Goal: Task Accomplishment & Management: Manage account settings

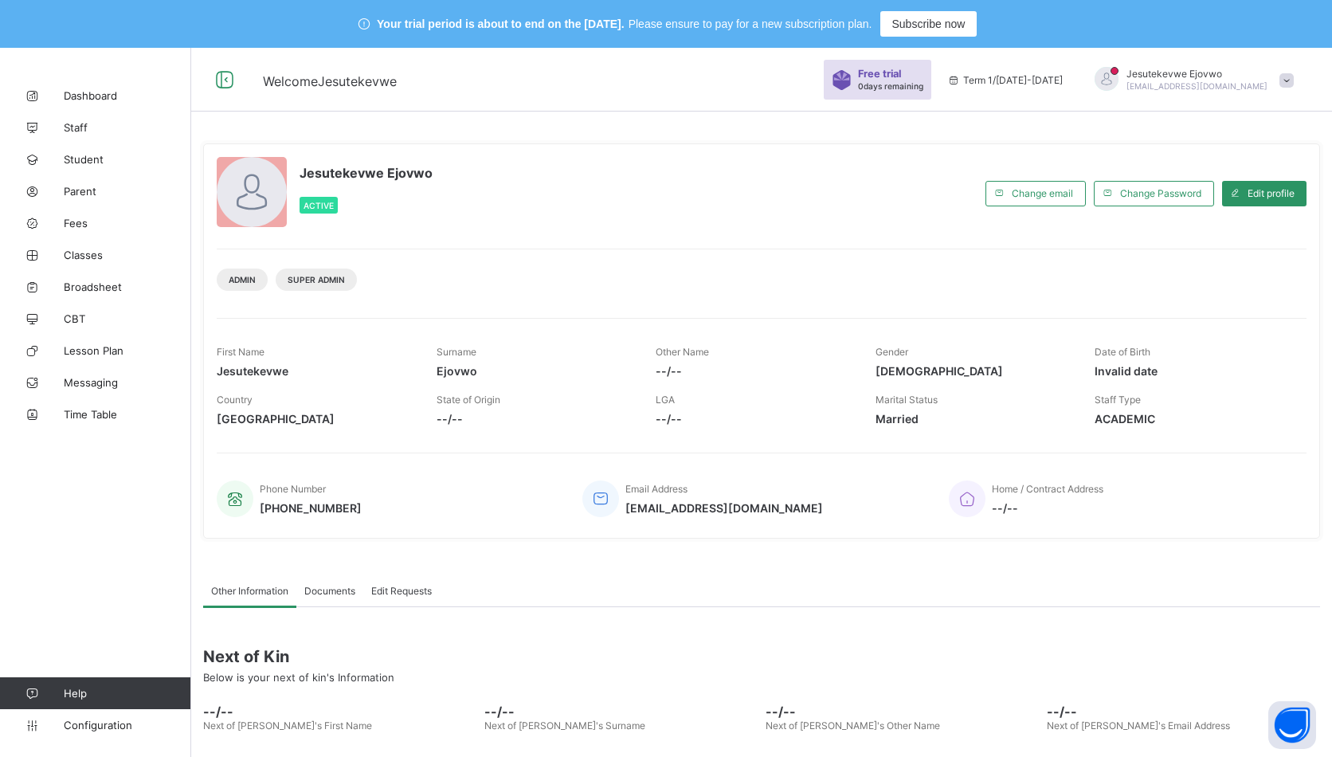
click at [116, 723] on span "Configuration" at bounding box center [127, 725] width 127 height 13
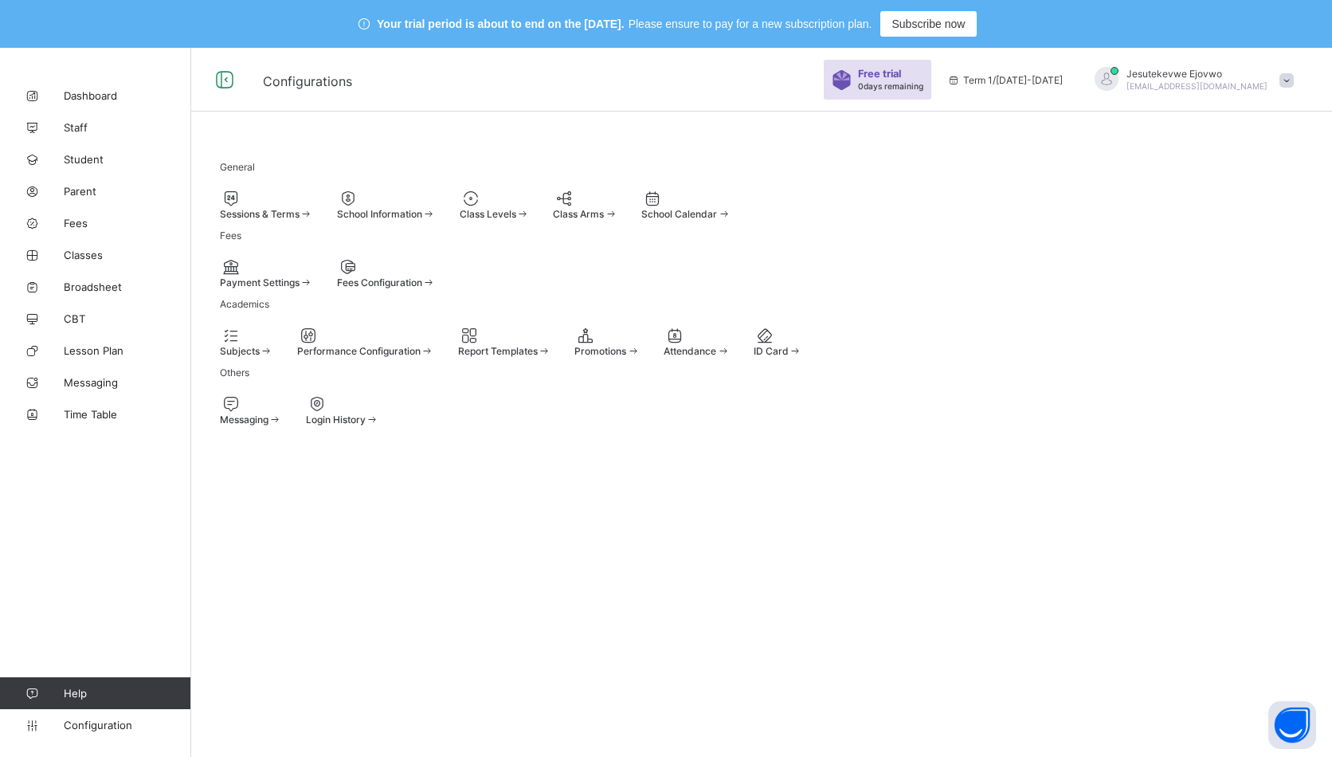
click at [269, 425] on span "Messaging" at bounding box center [244, 420] width 49 height 12
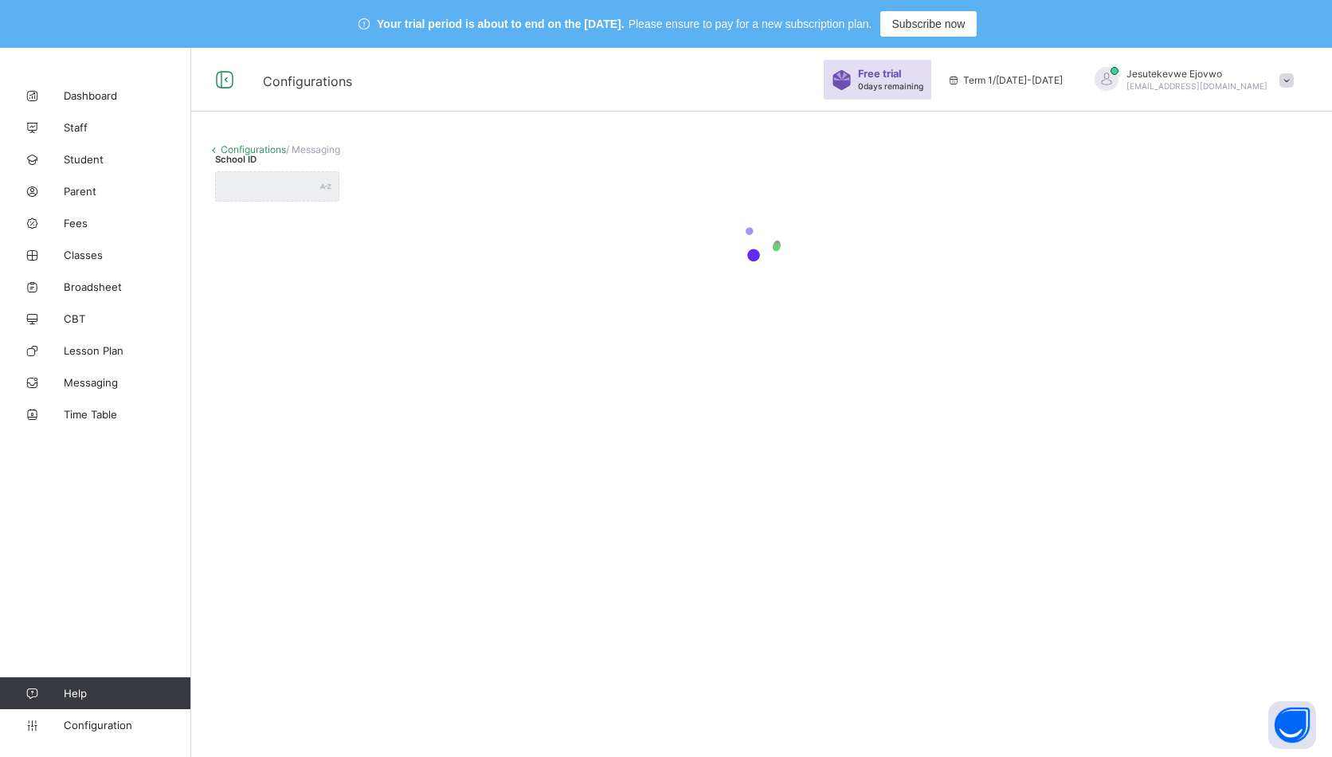
type input "**********"
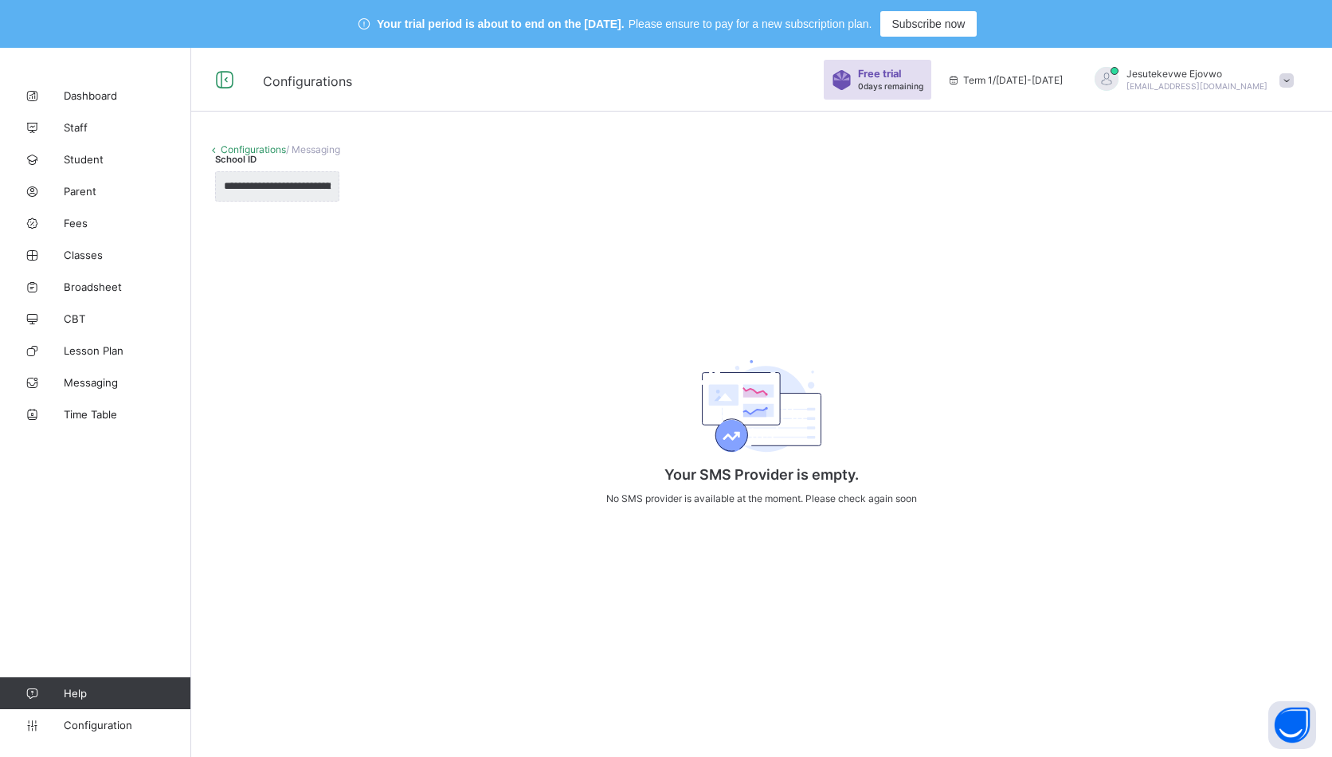
click at [83, 124] on span "Staff" at bounding box center [127, 127] width 127 height 13
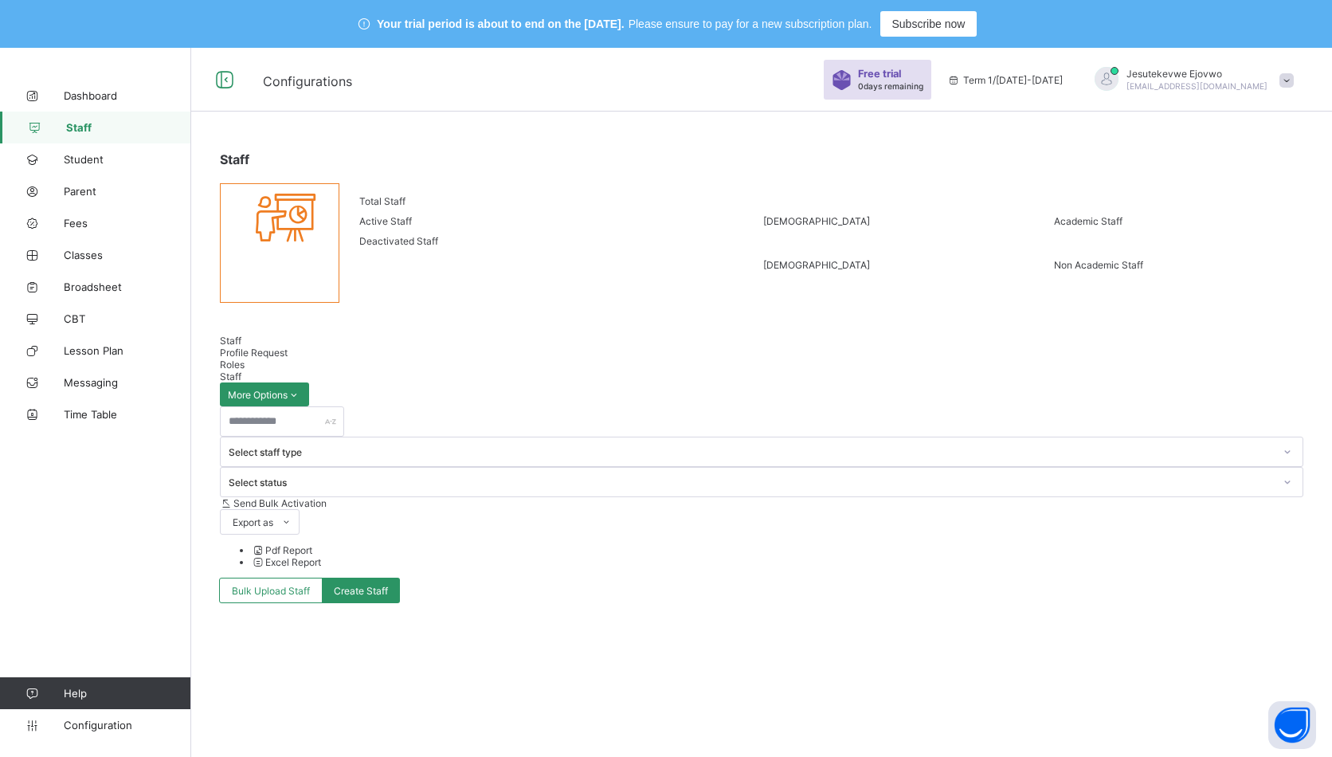
click at [93, 94] on span "Dashboard" at bounding box center [127, 95] width 127 height 13
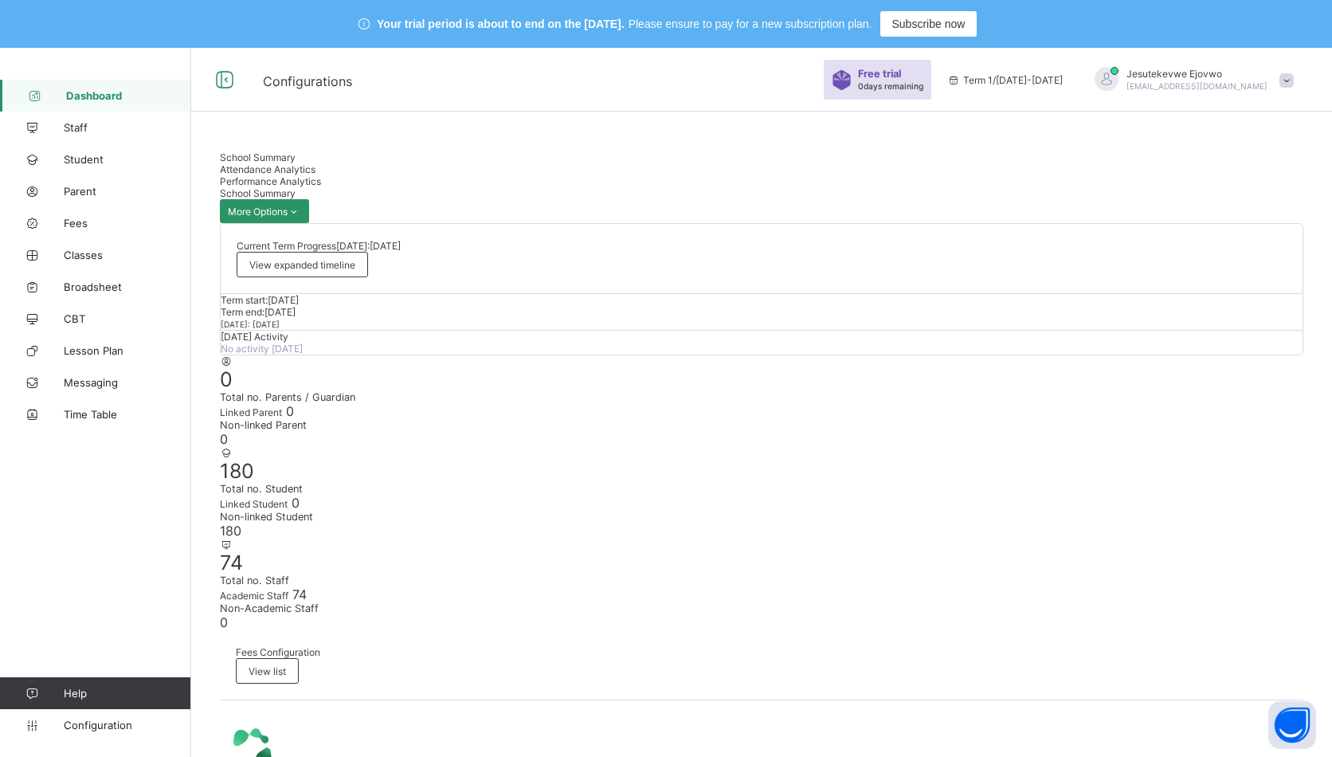
click at [98, 727] on span "Configuration" at bounding box center [127, 725] width 127 height 13
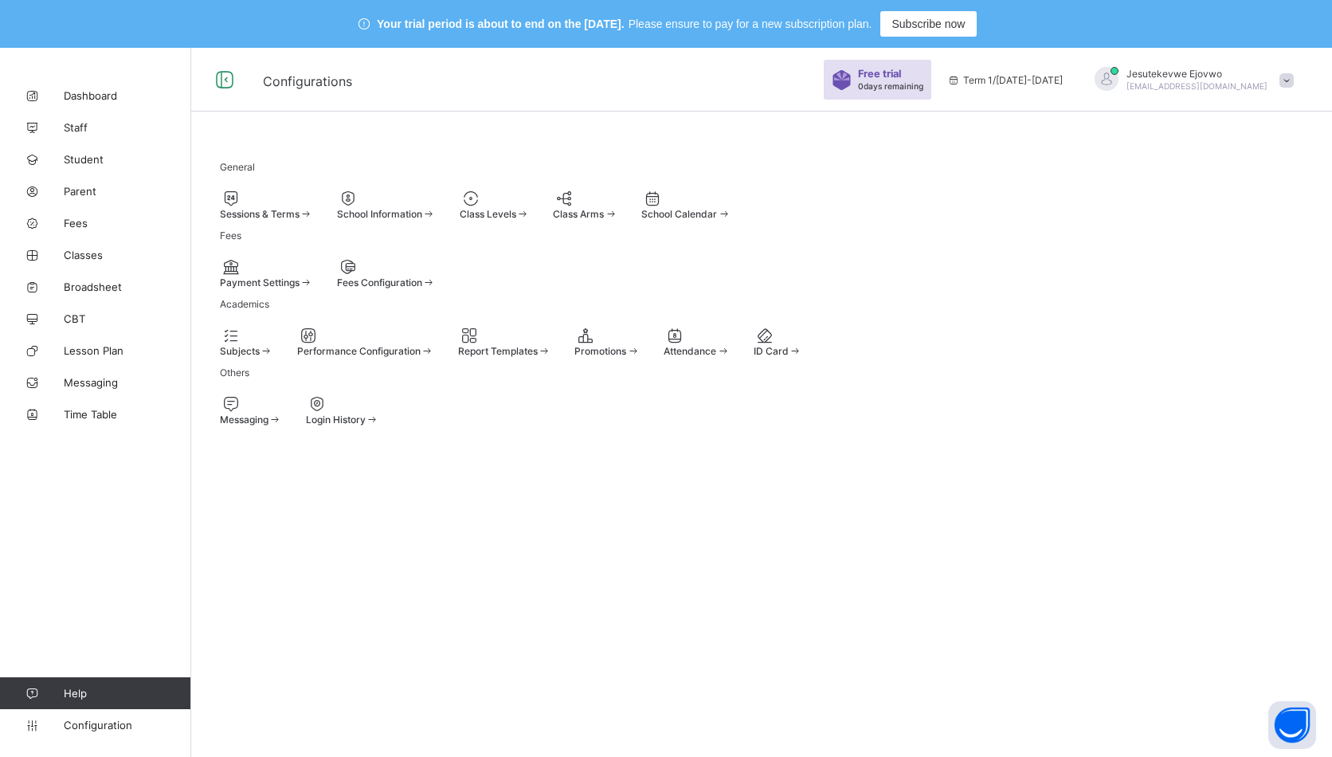
drag, startPoint x: 95, startPoint y: 249, endPoint x: 123, endPoint y: 267, distance: 33.4
click at [95, 249] on span "Classes" at bounding box center [127, 255] width 127 height 13
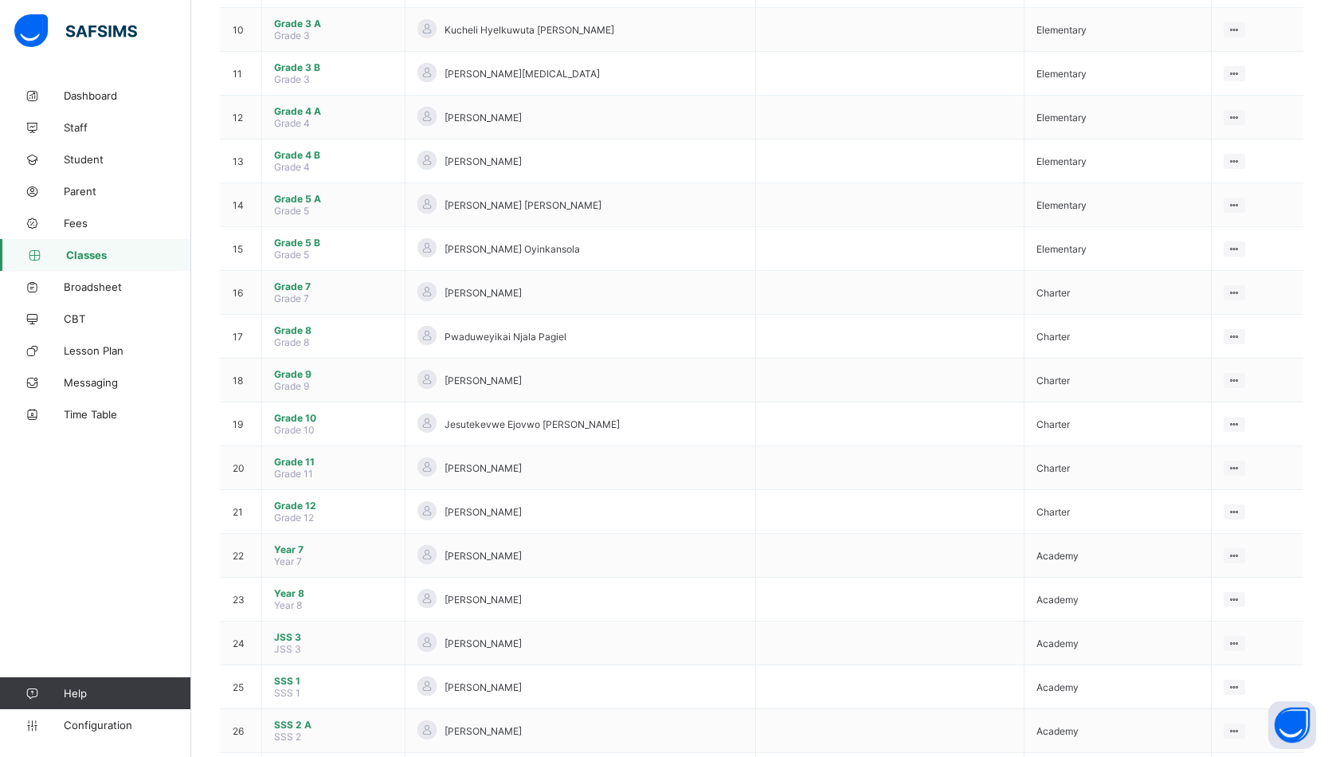
scroll to position [791, 0]
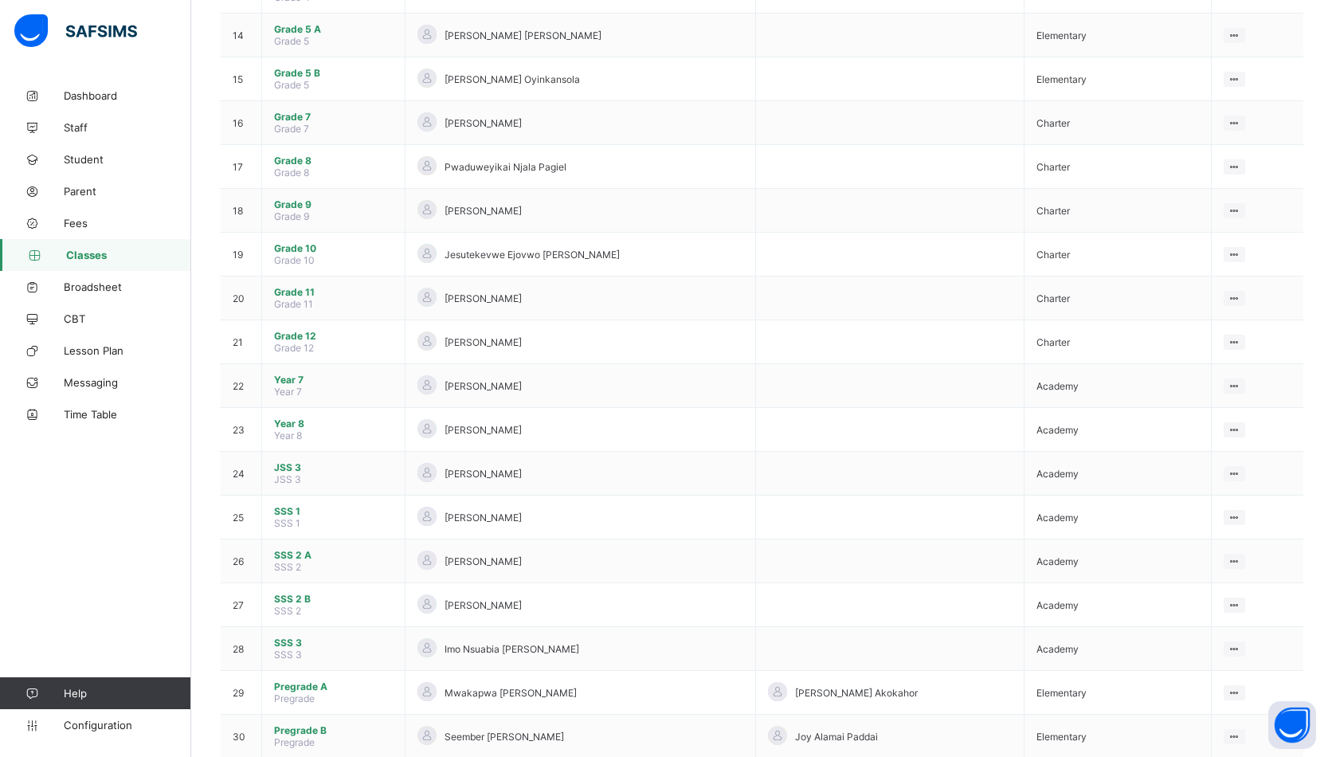
click at [287, 505] on span "SSS 1" at bounding box center [333, 511] width 119 height 12
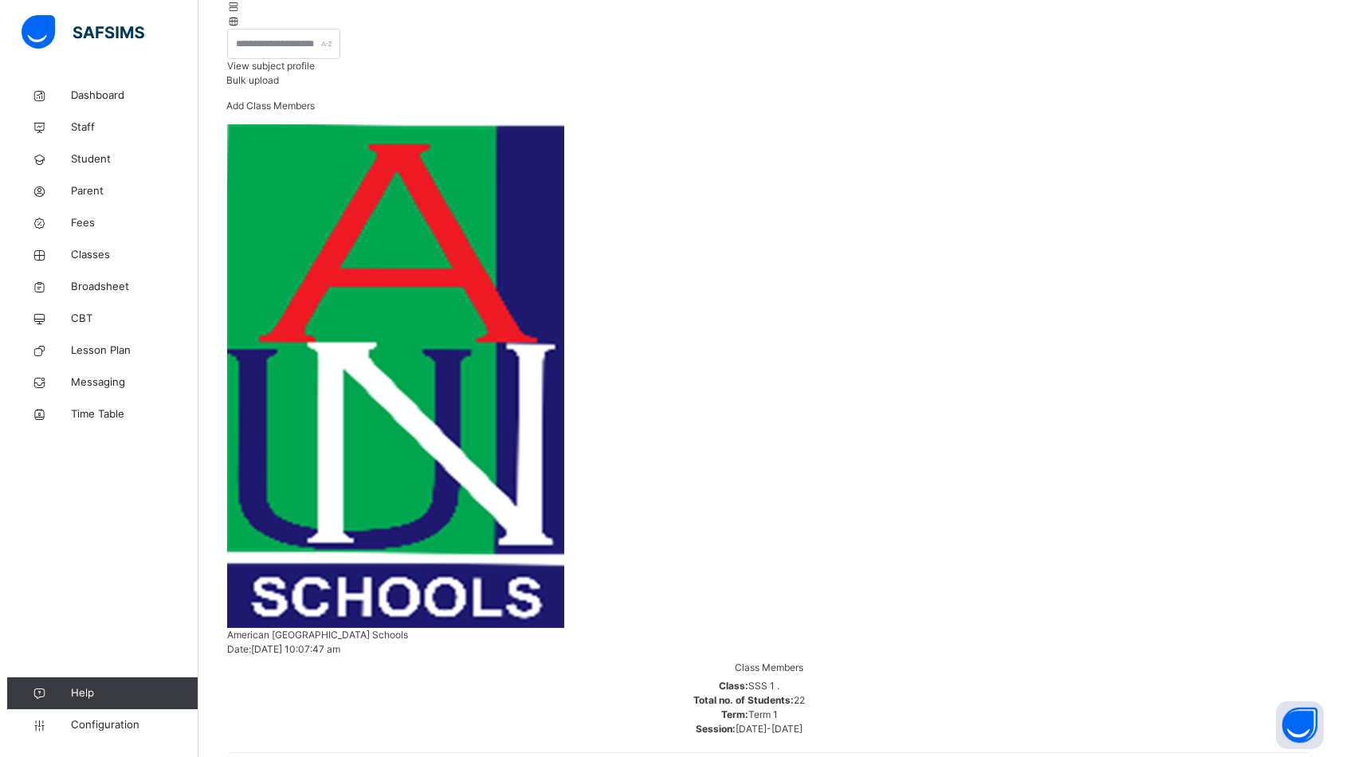
scroll to position [172, 0]
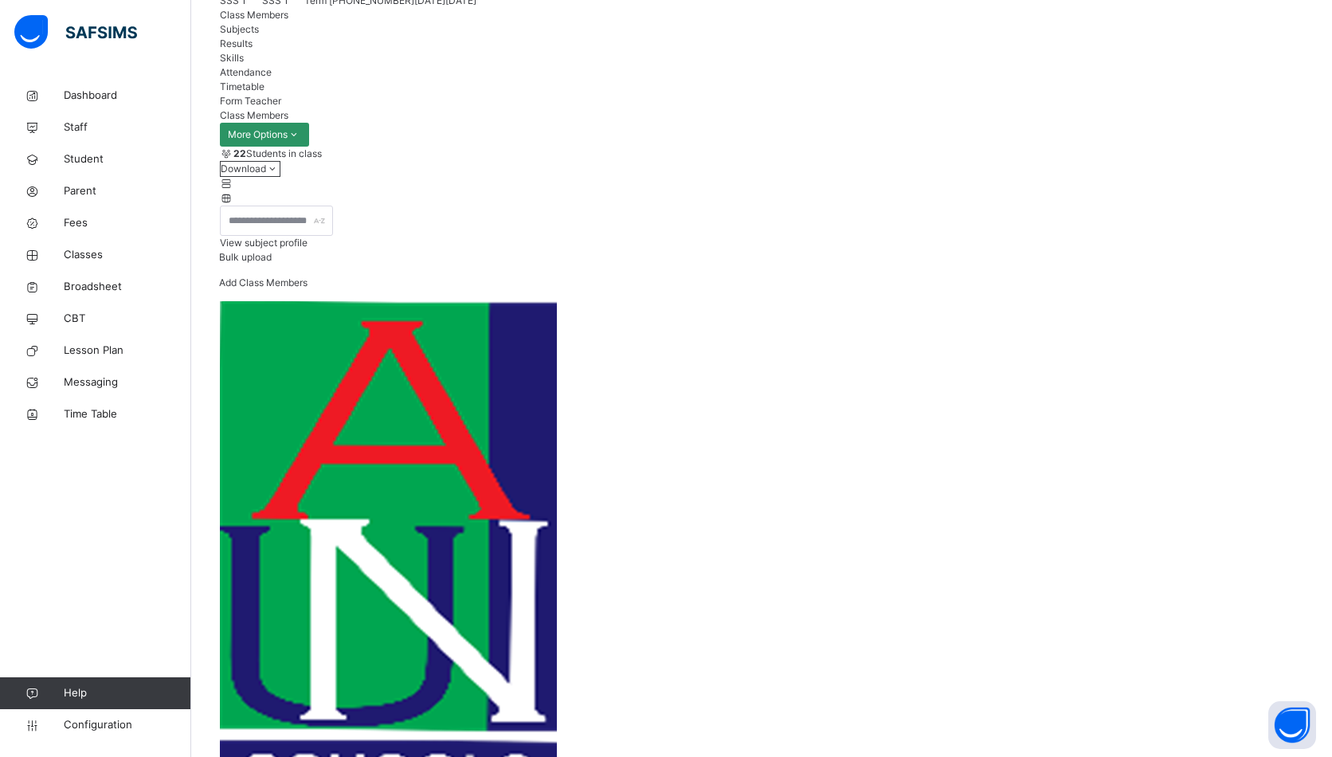
click at [272, 263] on span "Bulk upload" at bounding box center [245, 257] width 53 height 12
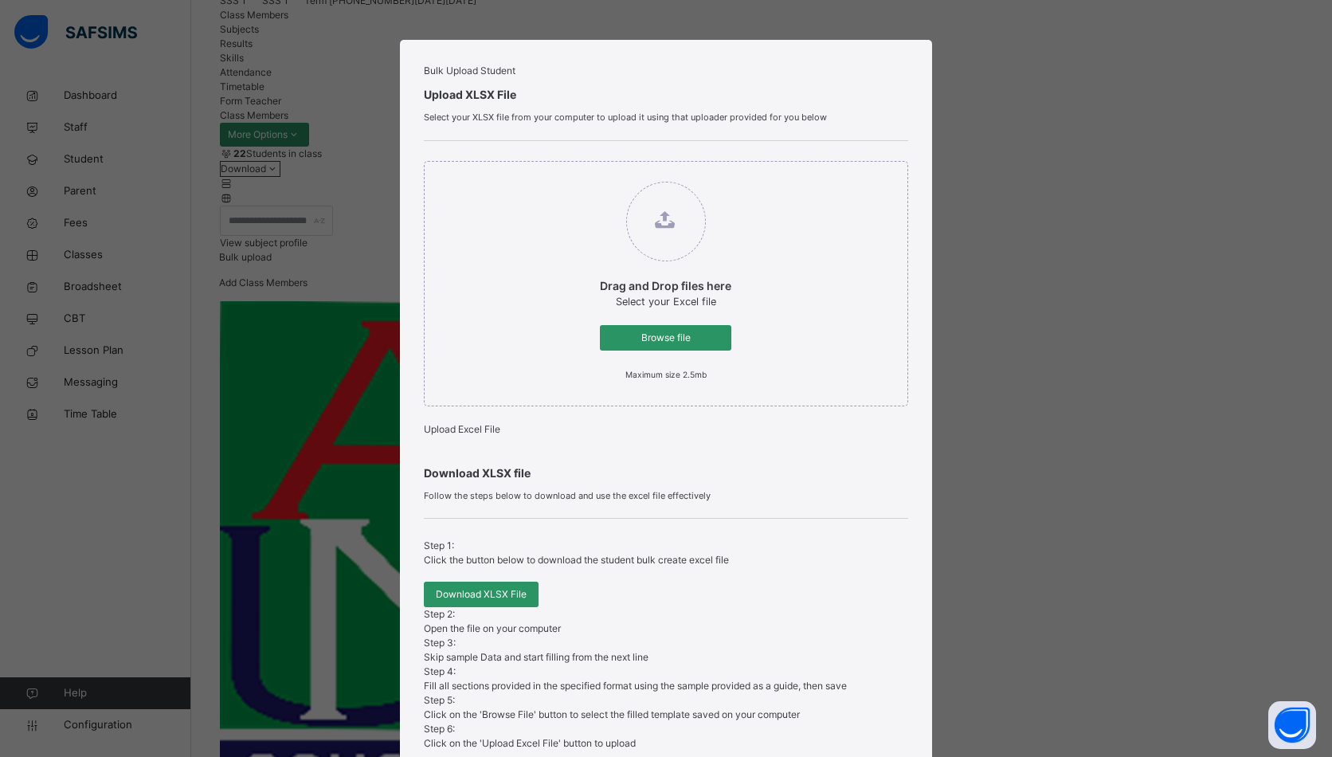
click at [659, 345] on span "Browse file" at bounding box center [666, 338] width 108 height 14
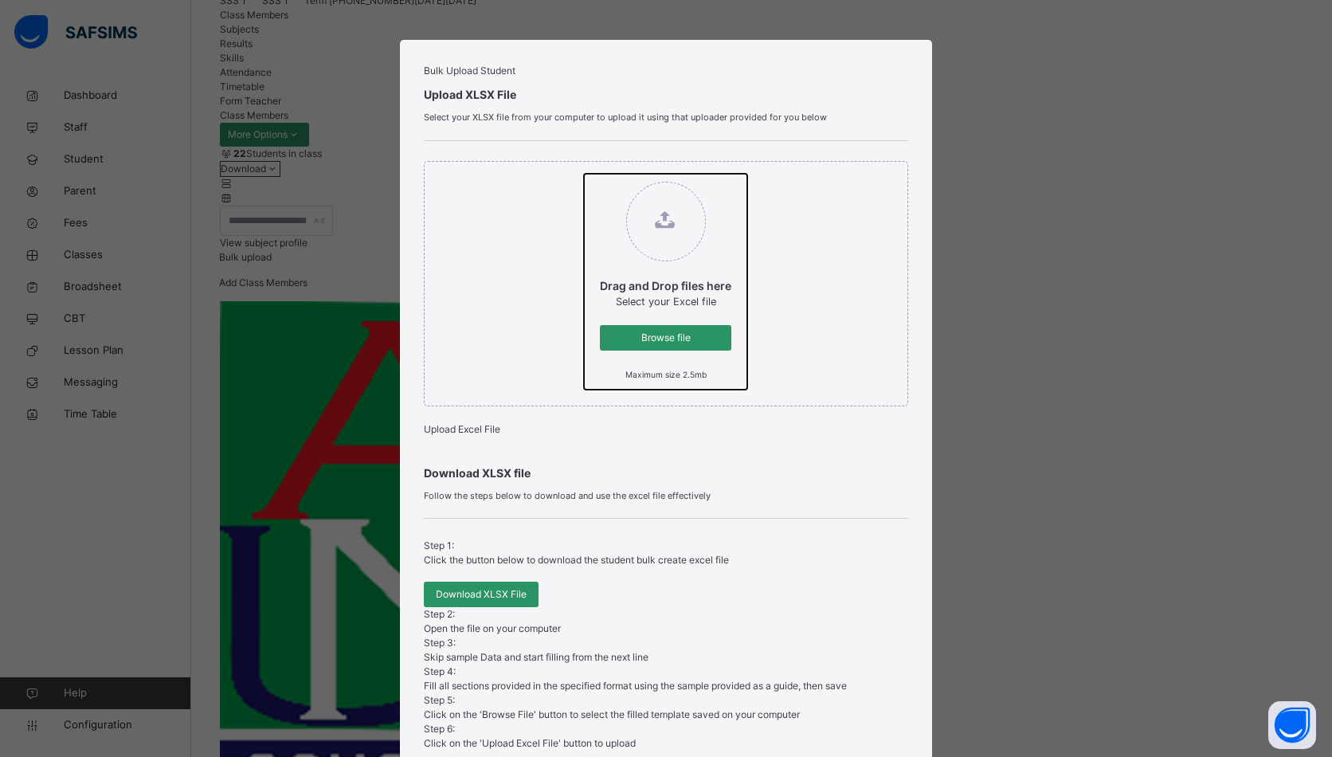
click at [584, 174] on input "Drag and Drop files here Select your Excel file Browse file Maximum size 2.5mb" at bounding box center [584, 174] width 0 height 0
type input "**********"
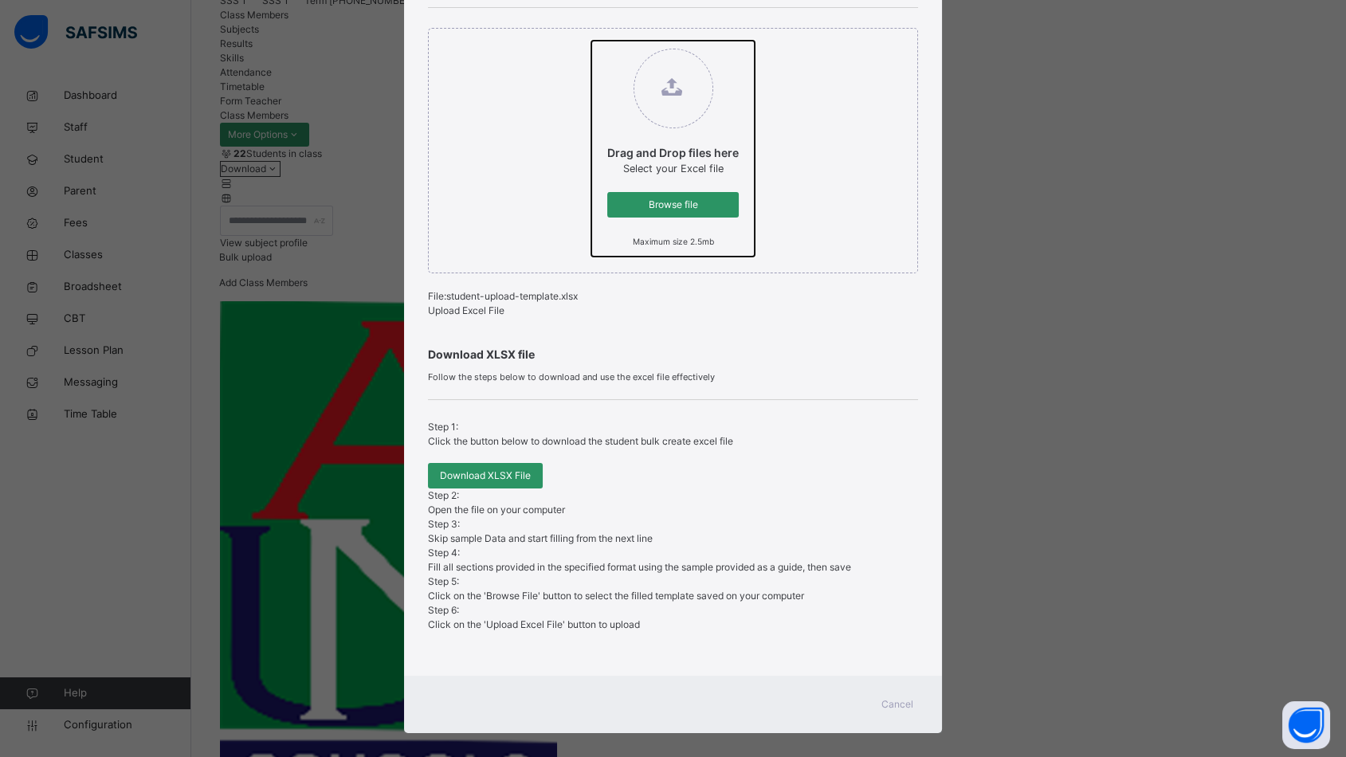
scroll to position [145, 0]
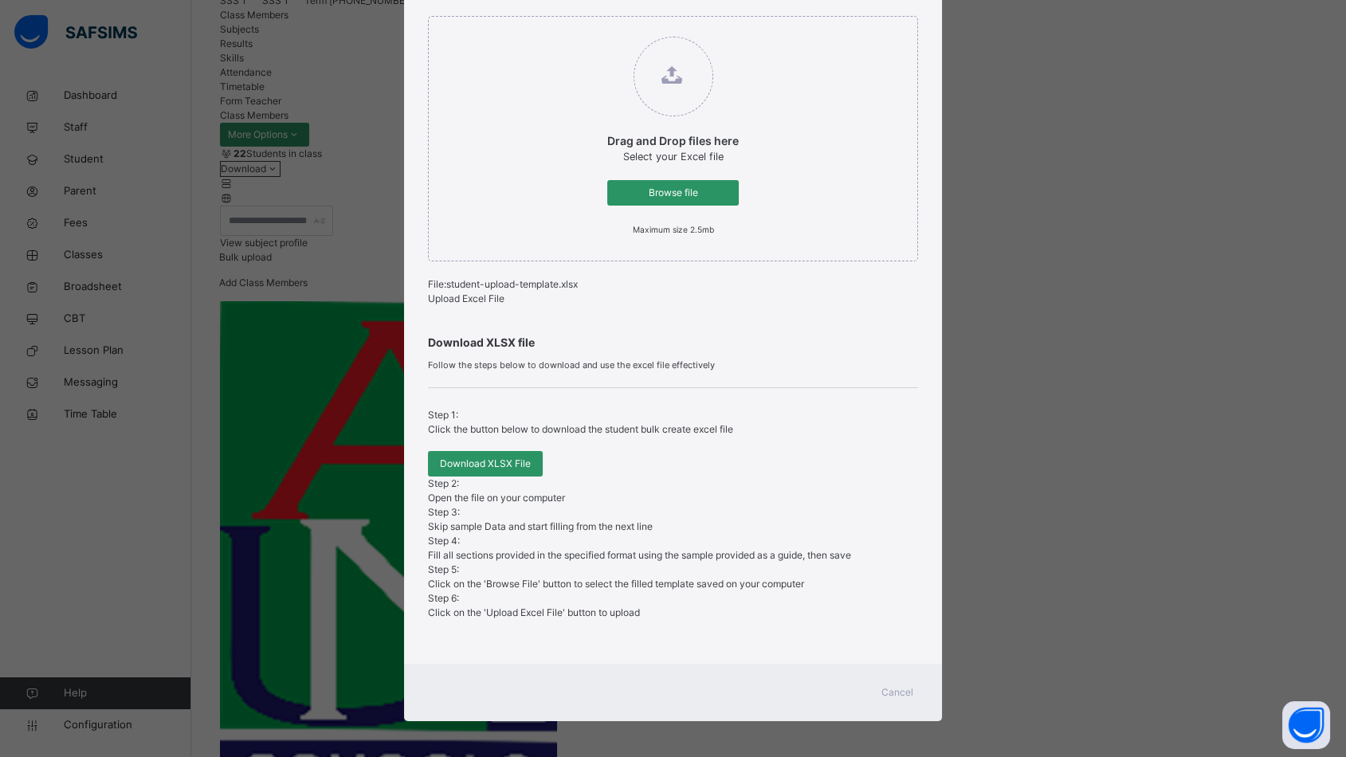
click at [484, 304] on span "Upload Excel File" at bounding box center [466, 298] width 76 height 12
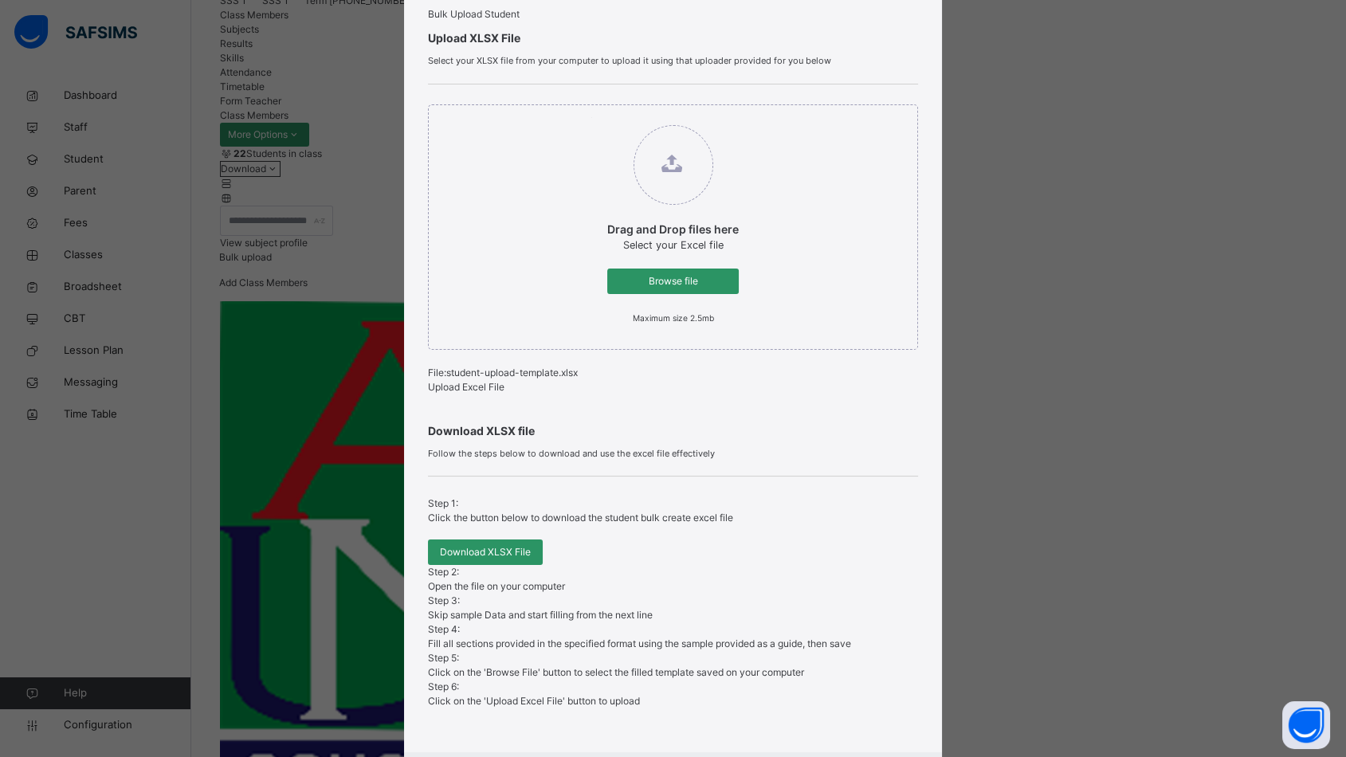
scroll to position [0, 0]
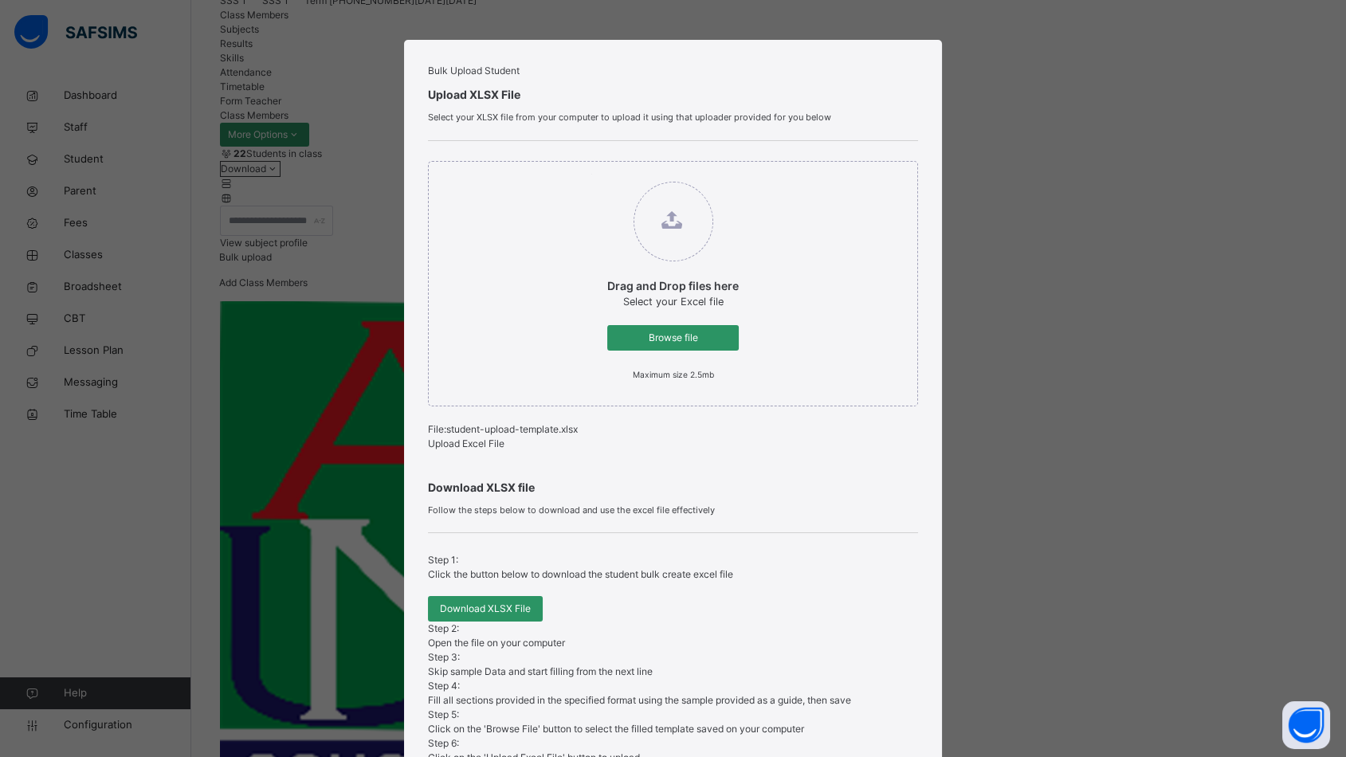
click at [443, 449] on span "Upload Excel File" at bounding box center [466, 443] width 76 height 12
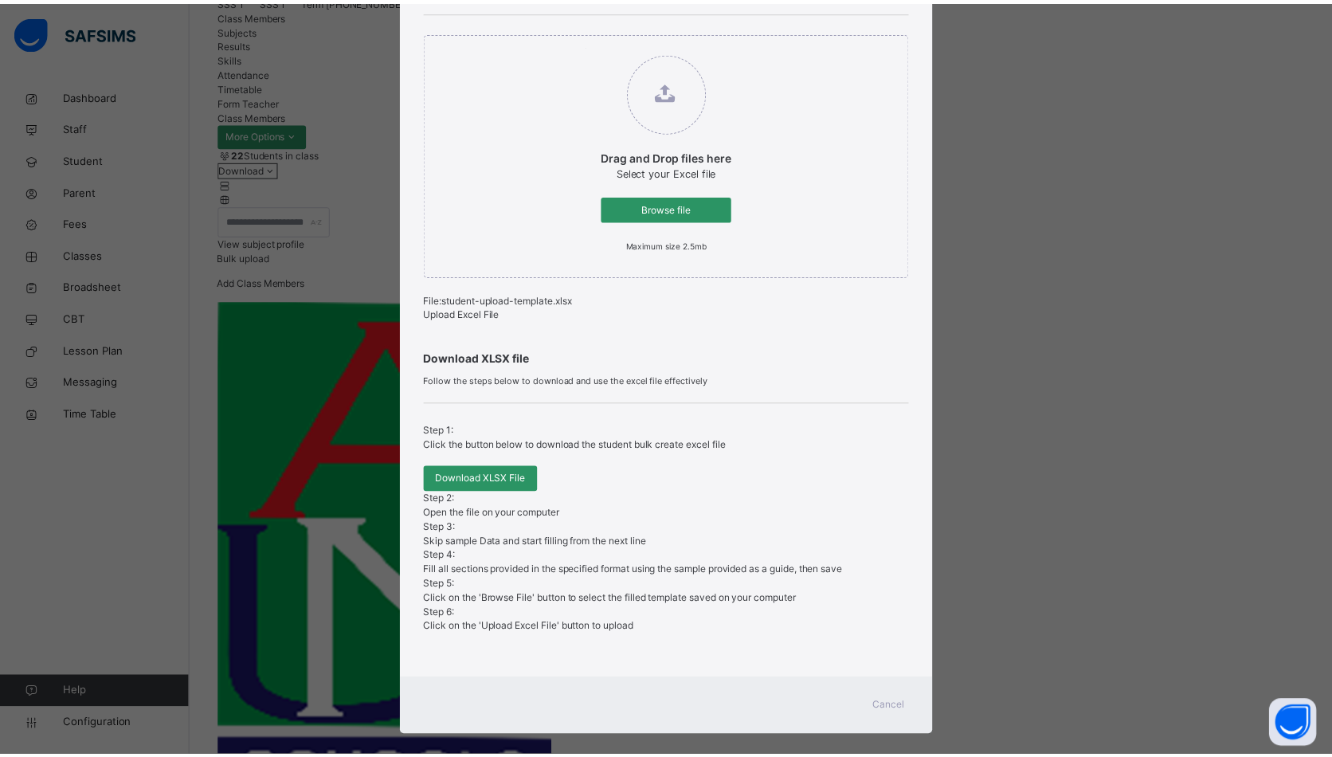
scroll to position [145, 0]
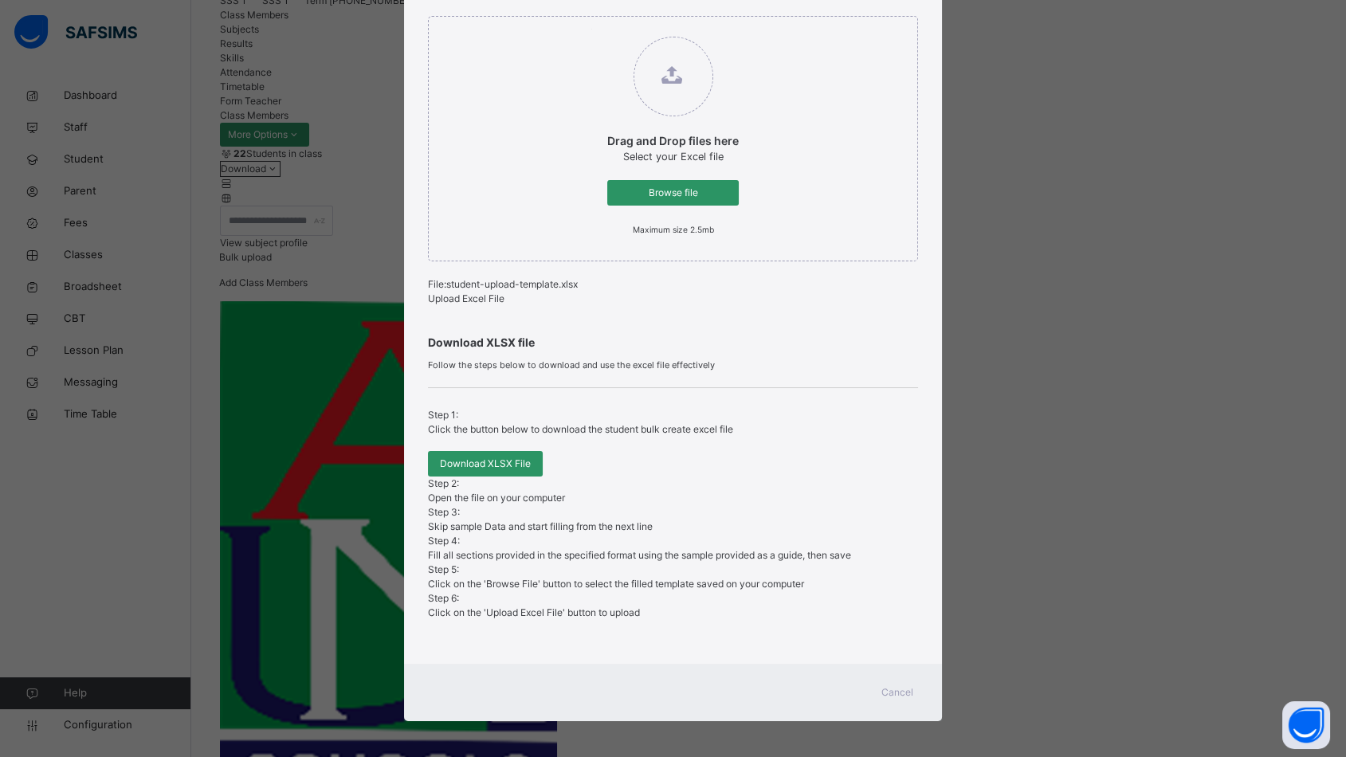
click at [904, 692] on span "Cancel" at bounding box center [897, 692] width 32 height 14
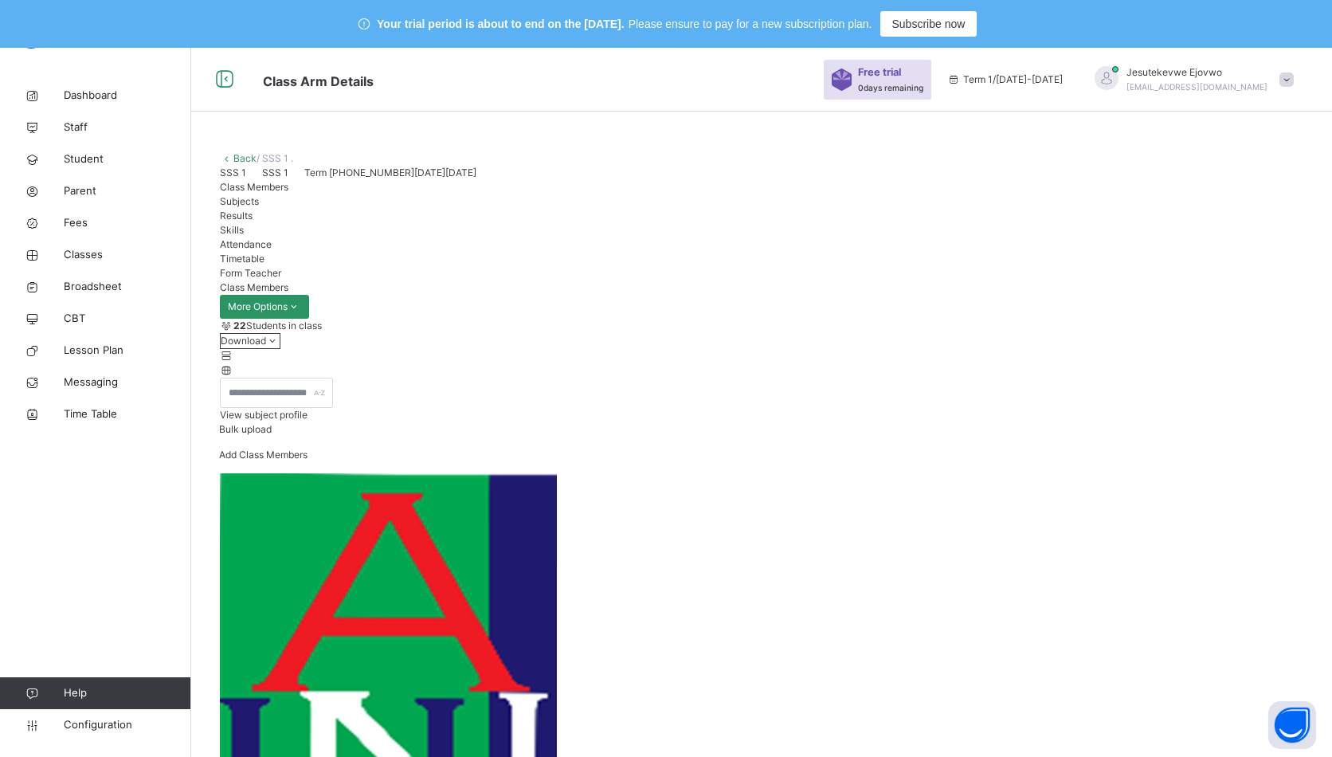
scroll to position [0, 0]
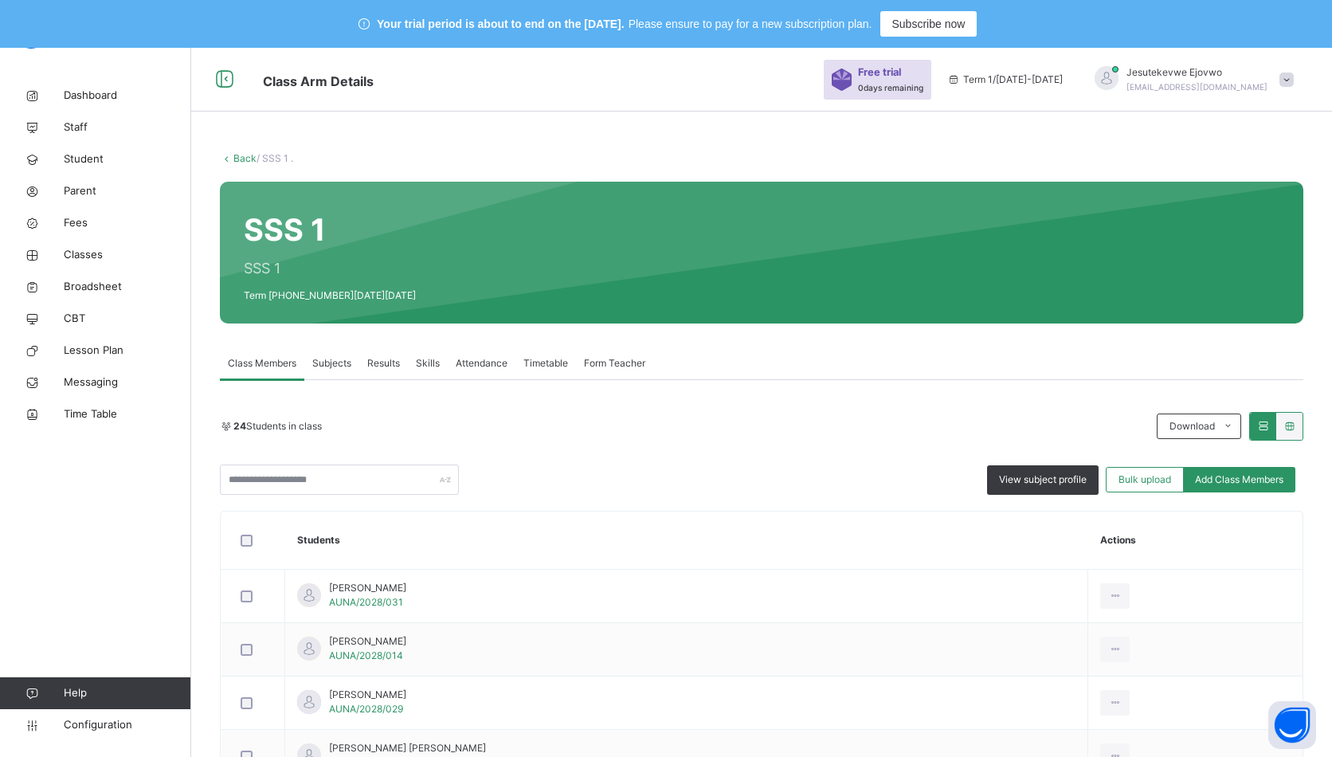
click at [84, 96] on span "Dashboard" at bounding box center [127, 96] width 127 height 16
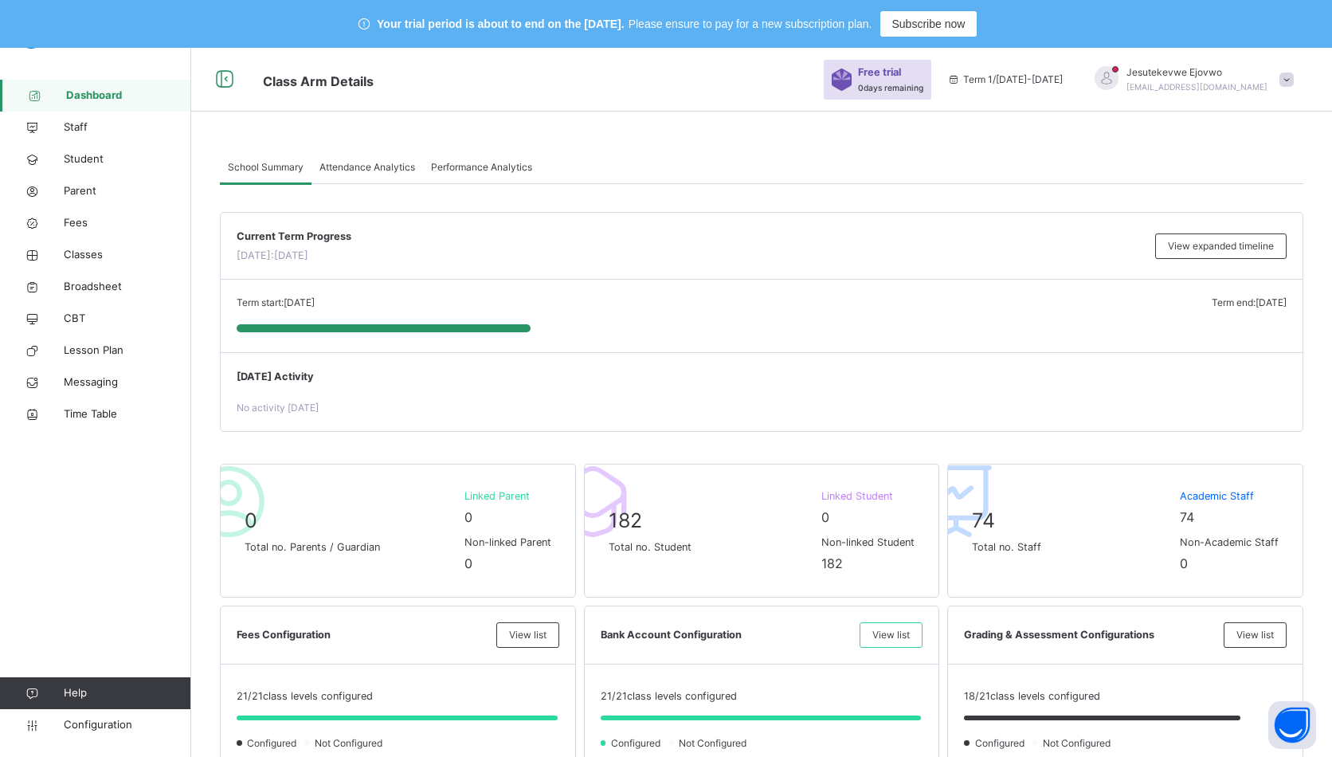
click at [83, 249] on span "Classes" at bounding box center [127, 255] width 127 height 16
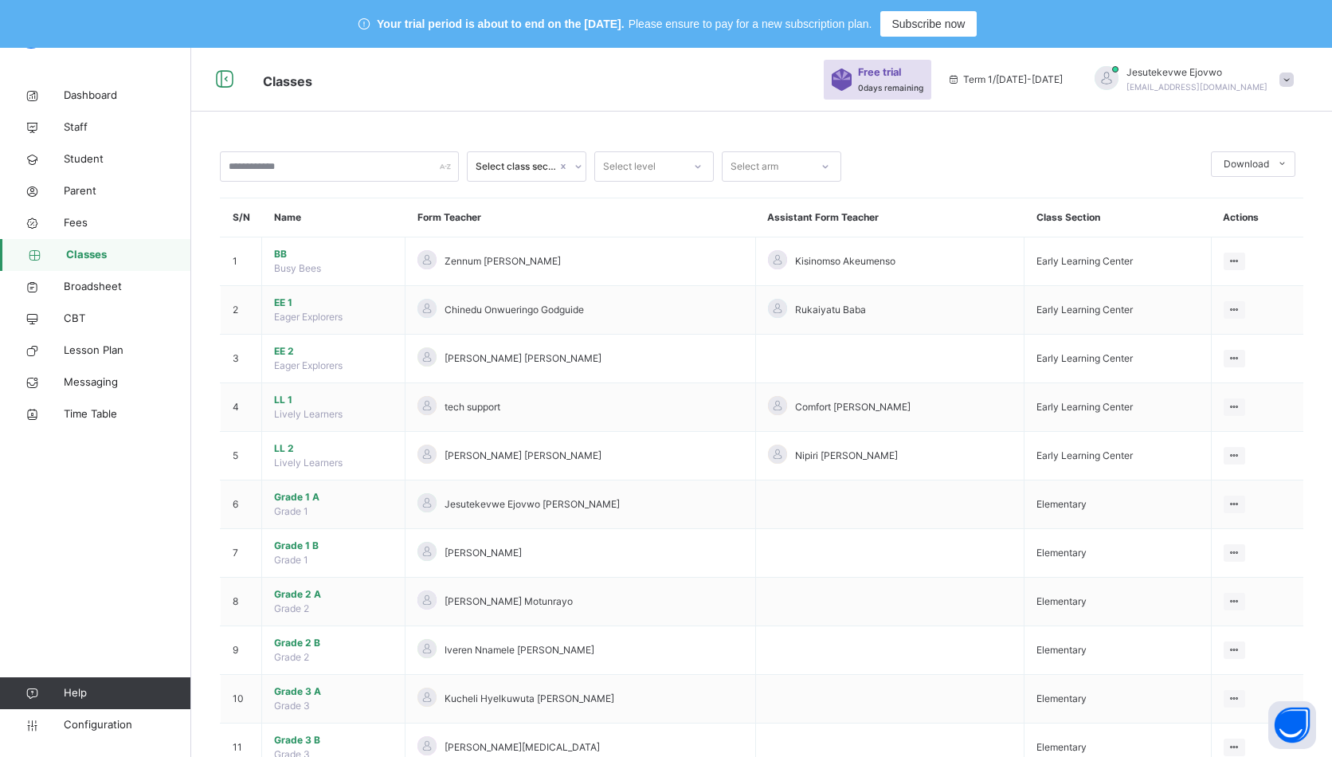
click at [308, 499] on span "Grade 1 A" at bounding box center [333, 497] width 119 height 14
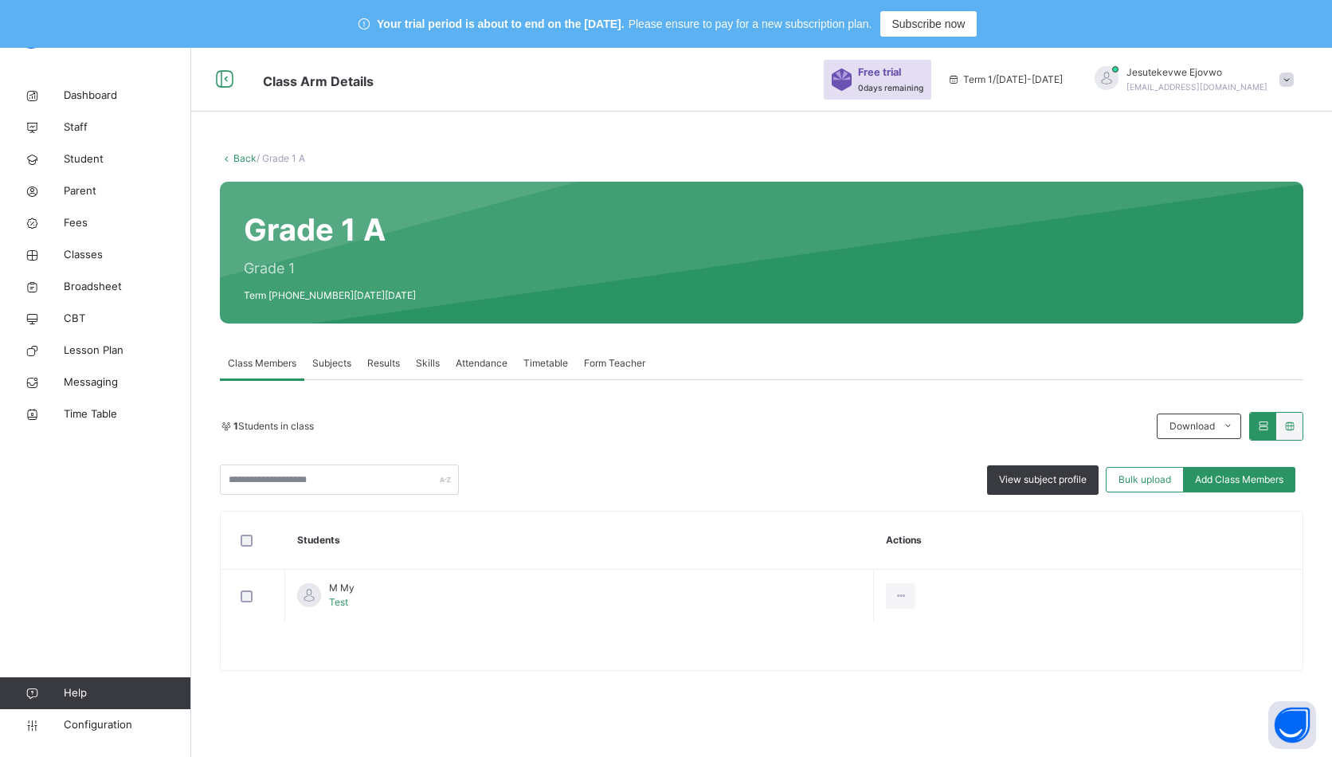
click at [307, 592] on div at bounding box center [309, 595] width 24 height 24
click at [338, 601] on span "Test" at bounding box center [338, 602] width 19 height 12
click at [463, 538] on th "Students" at bounding box center [579, 541] width 589 height 58
drag, startPoint x: 88, startPoint y: 159, endPoint x: 116, endPoint y: 171, distance: 31.1
click at [88, 158] on span "Student" at bounding box center [127, 159] width 127 height 16
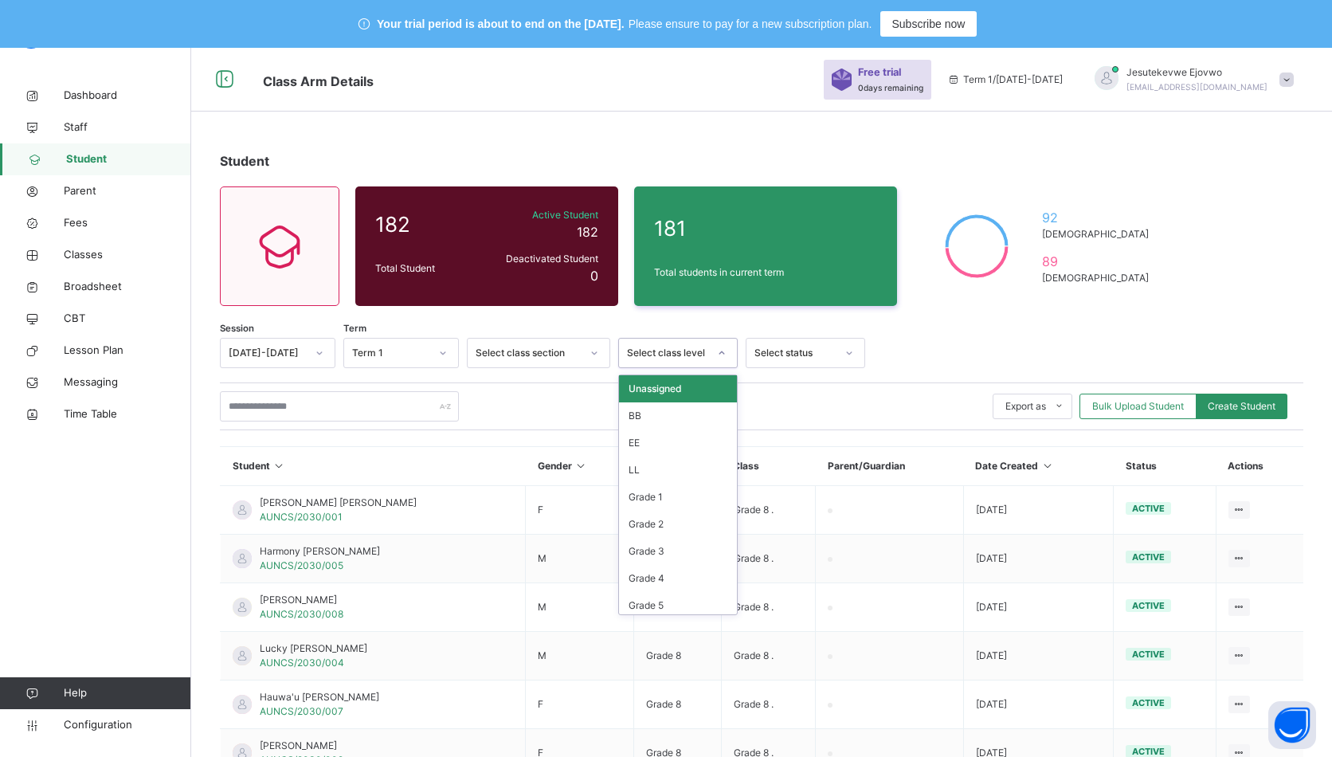
click at [702, 356] on div "Select class level" at bounding box center [667, 353] width 81 height 14
click at [703, 356] on div "Select class level" at bounding box center [667, 353] width 81 height 14
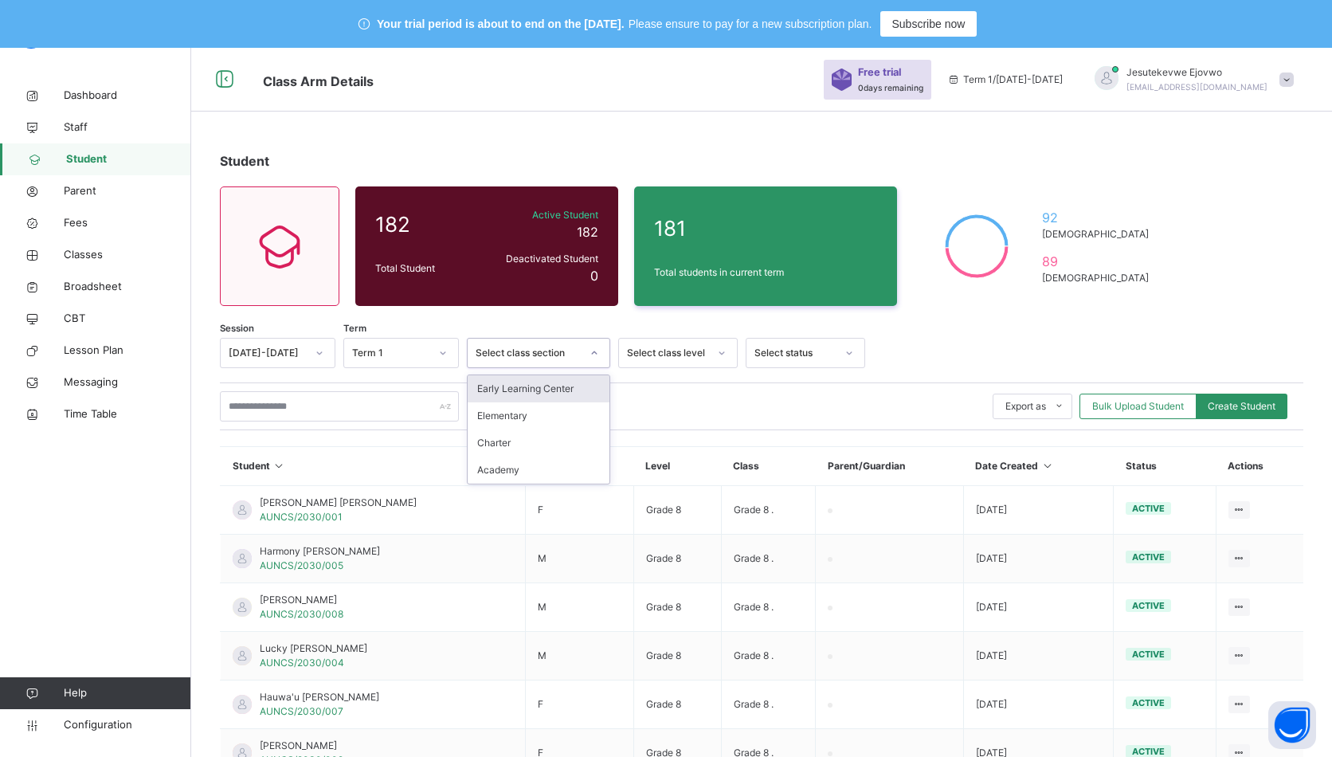
click at [582, 352] on div at bounding box center [594, 352] width 27 height 25
click at [595, 352] on icon at bounding box center [595, 353] width 10 height 16
click at [507, 412] on div "Elementary" at bounding box center [539, 415] width 142 height 27
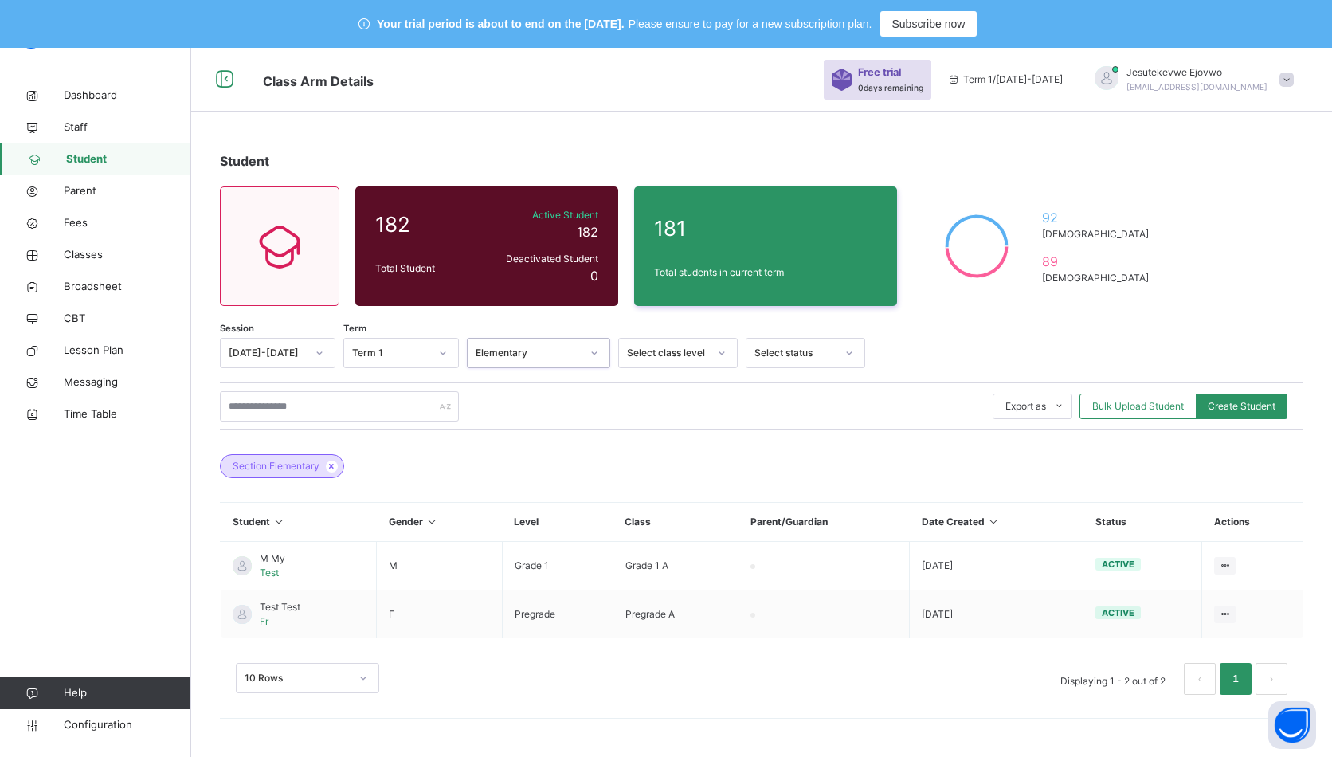
click at [97, 289] on span "Broadsheet" at bounding box center [127, 287] width 127 height 16
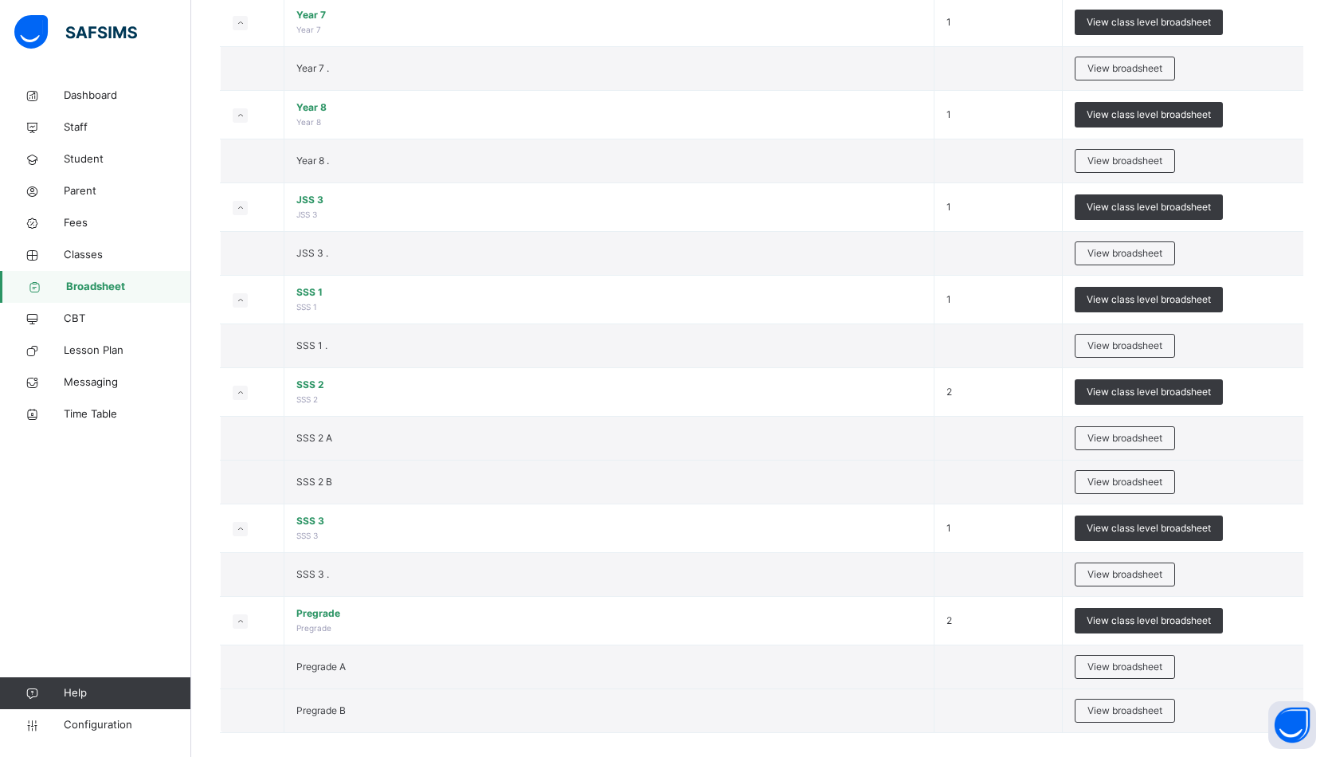
scroll to position [1850, 0]
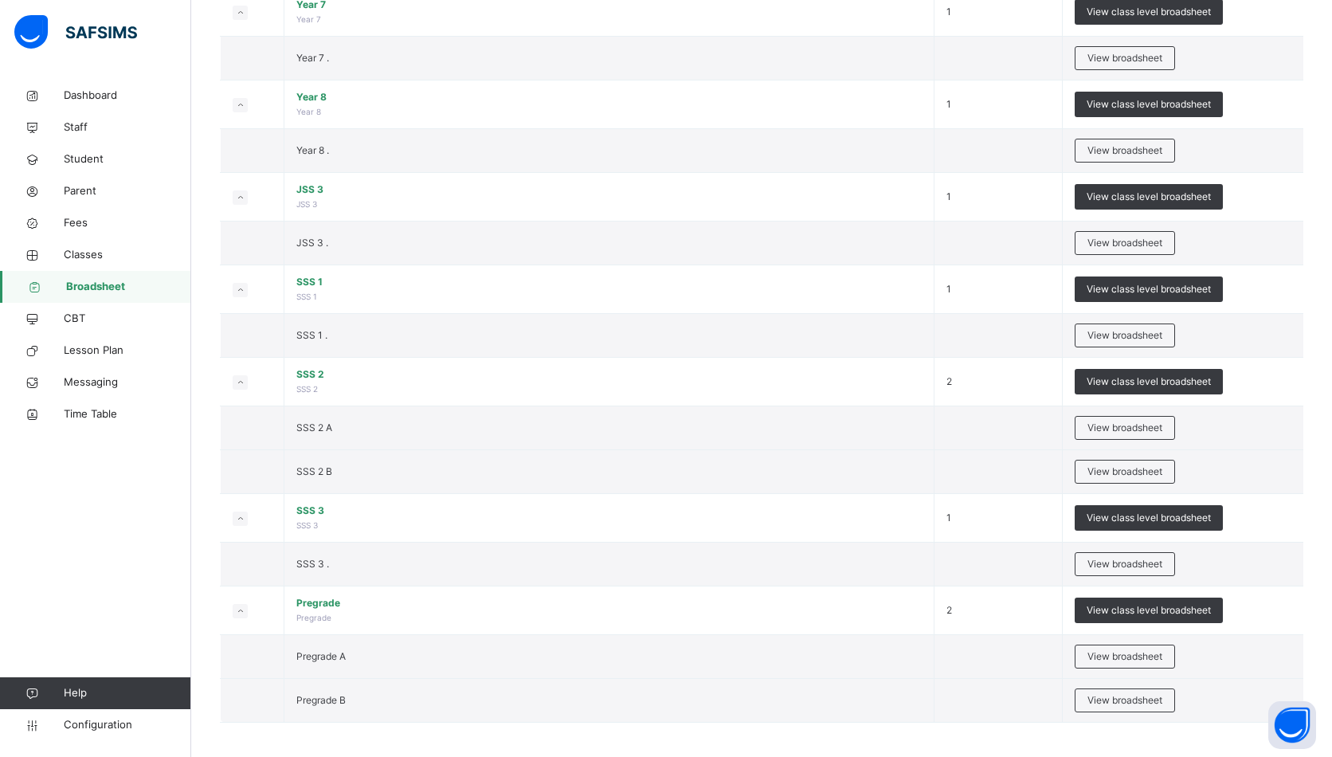
click at [1152, 654] on span "View broadsheet" at bounding box center [1125, 656] width 75 height 14
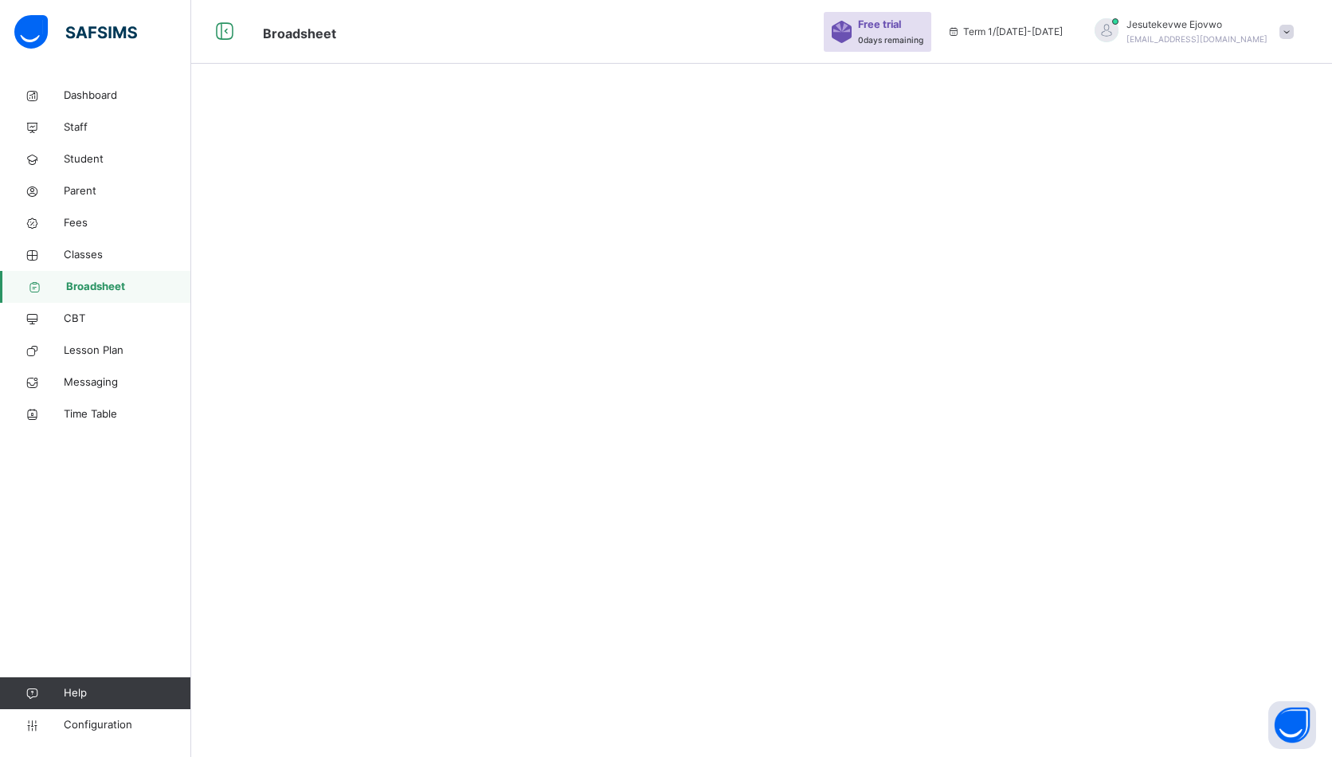
scroll to position [48, 0]
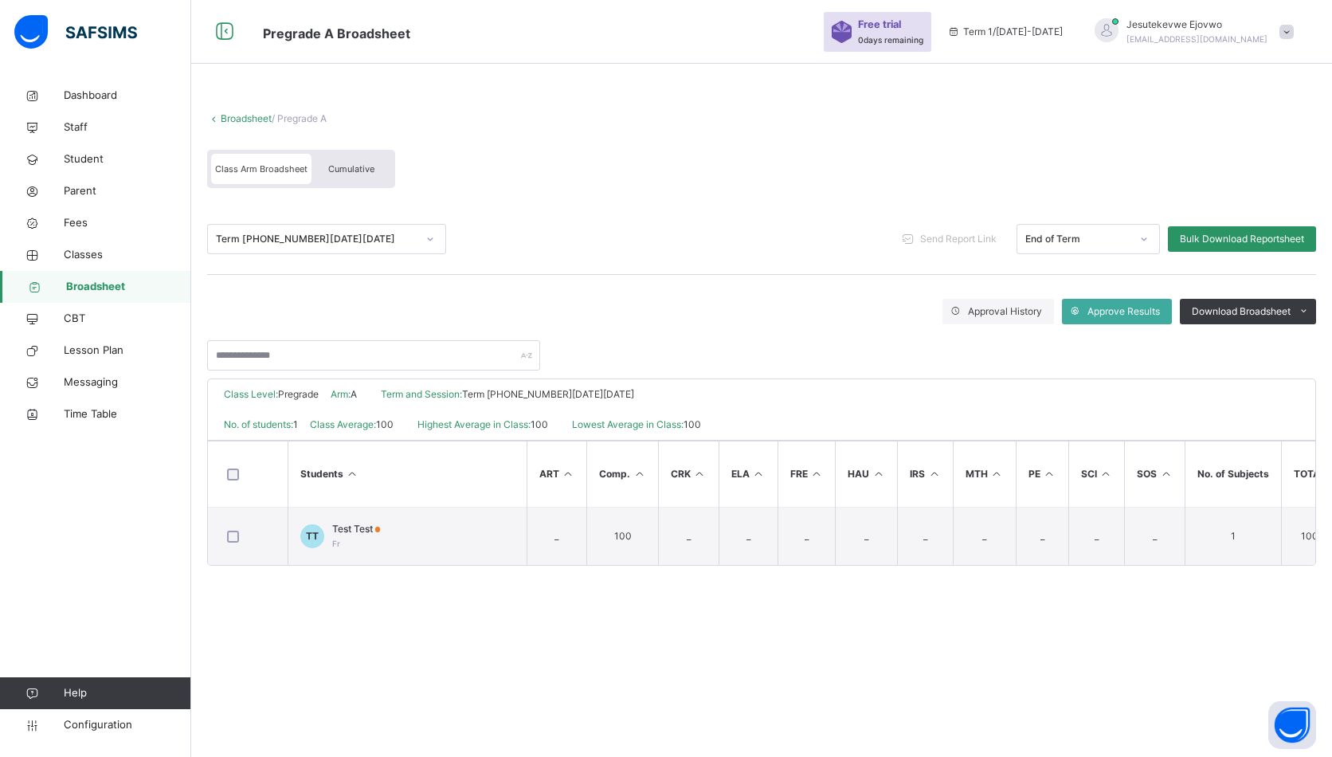
click at [344, 541] on div "Test Test Fr" at bounding box center [356, 536] width 49 height 29
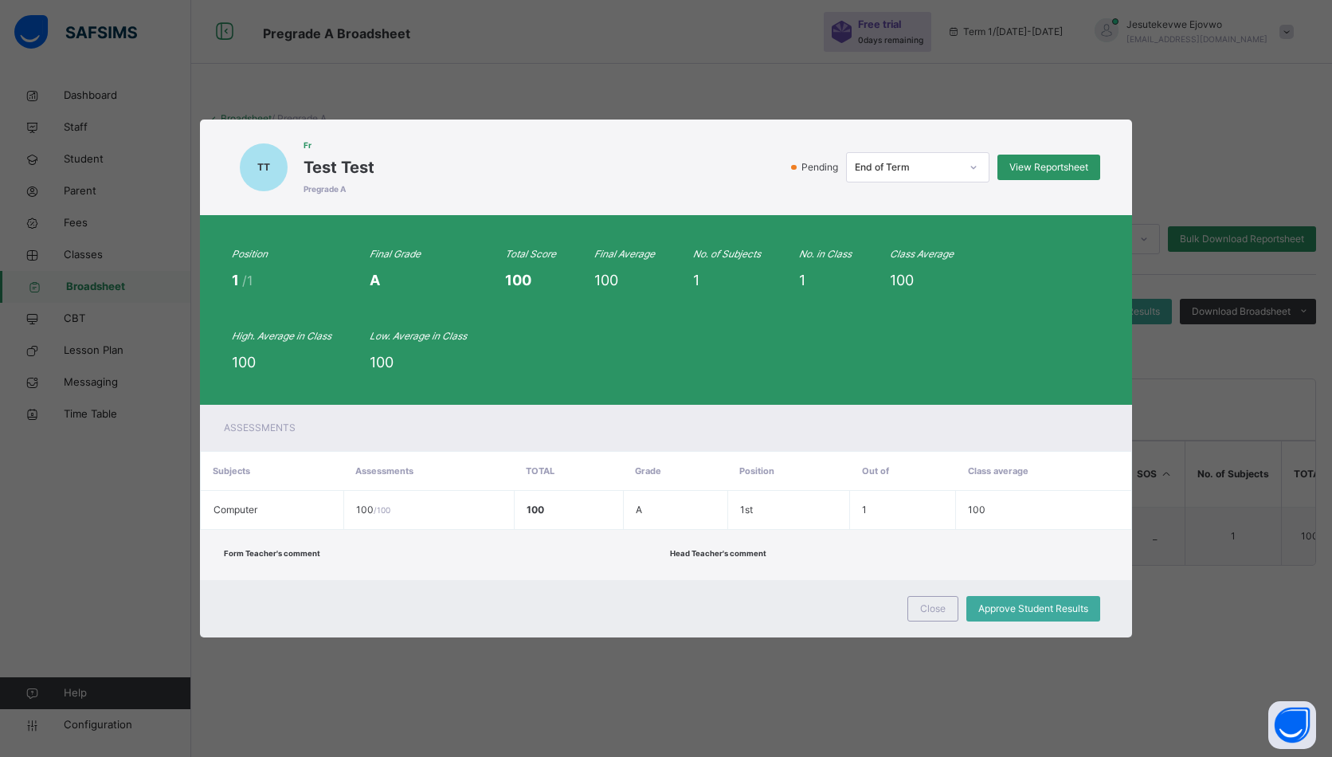
click at [1068, 173] on span "View Reportsheet" at bounding box center [1049, 167] width 79 height 14
click at [130, 615] on div "TT Fr Test Test Pregrade A Pending End of Term View Reportsheet Position 1 /1 F…" at bounding box center [666, 378] width 1332 height 757
click at [924, 608] on span "Close" at bounding box center [932, 609] width 25 height 14
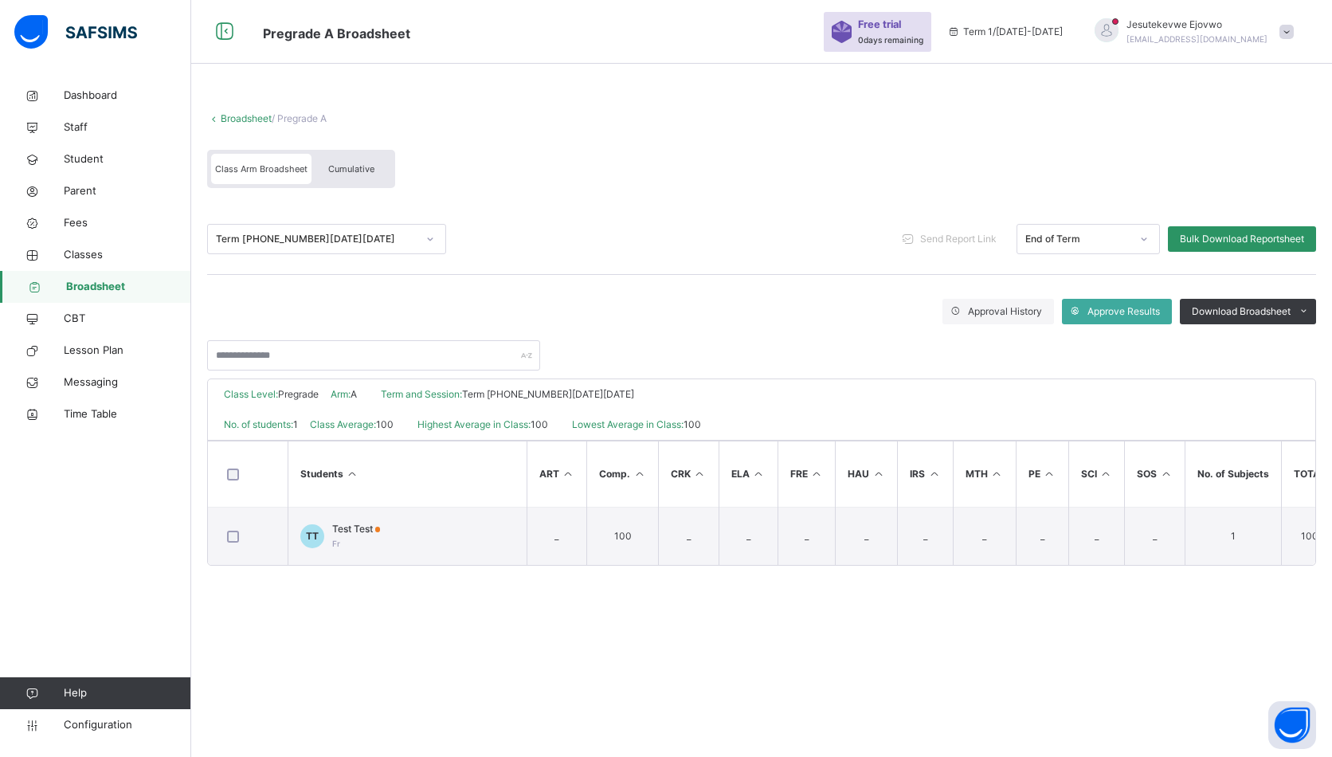
click at [923, 37] on span "0 days remaining" at bounding box center [890, 40] width 65 height 10
click at [108, 728] on span "Configuration" at bounding box center [127, 725] width 127 height 16
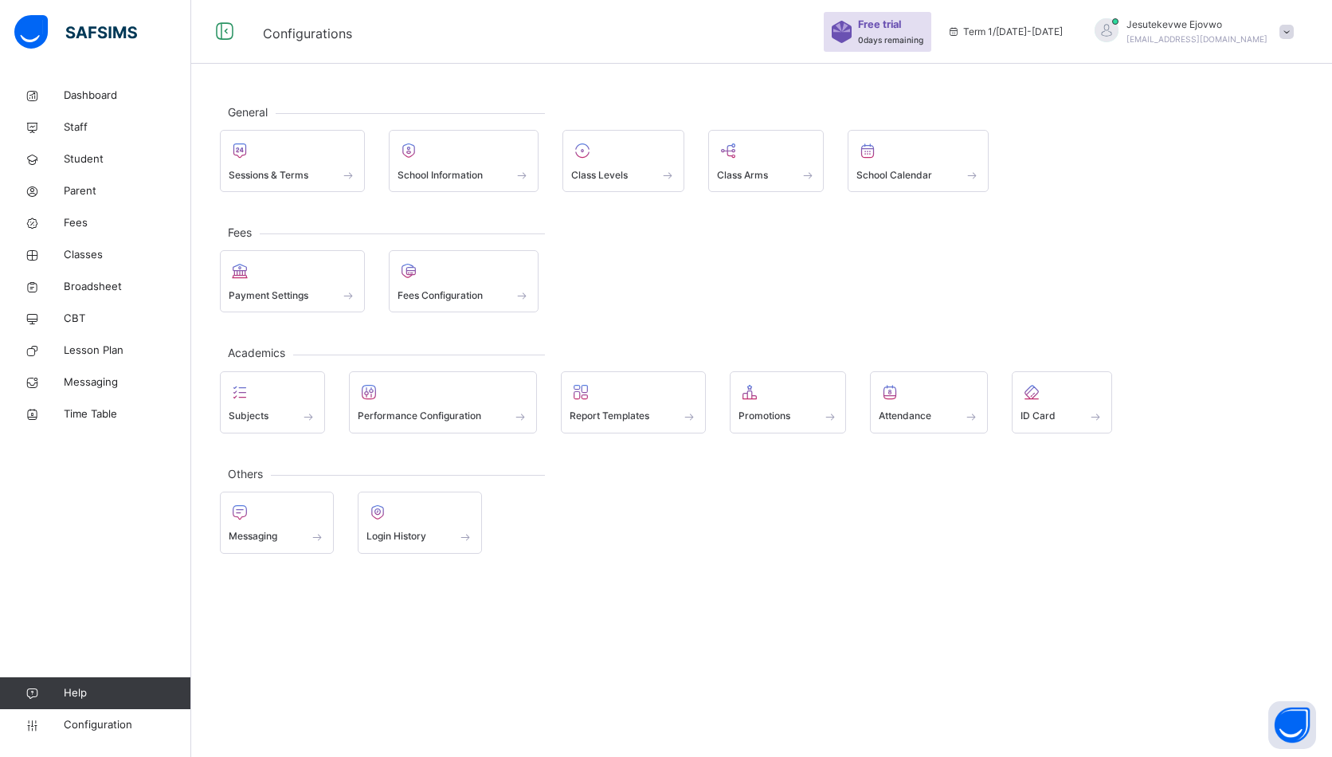
scroll to position [48, 0]
click at [619, 168] on span "Class Levels" at bounding box center [599, 175] width 57 height 14
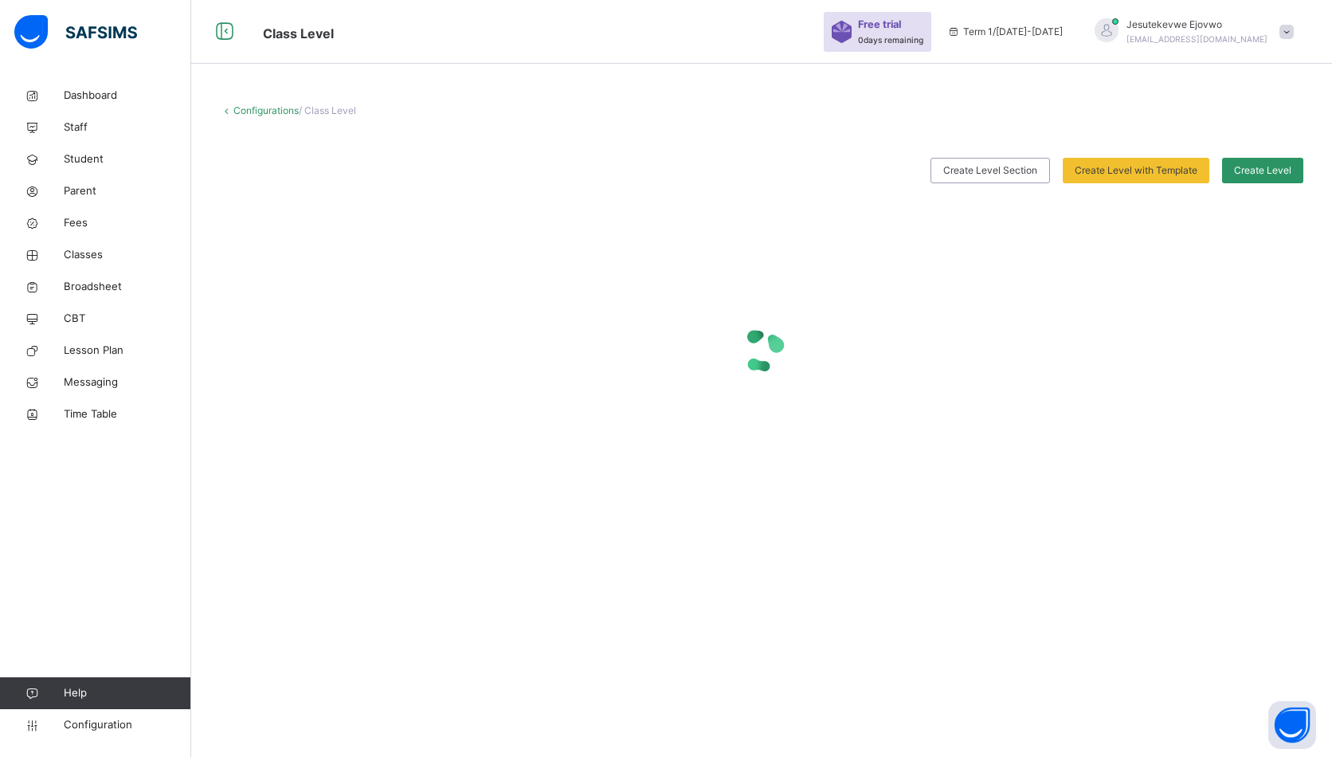
scroll to position [48, 0]
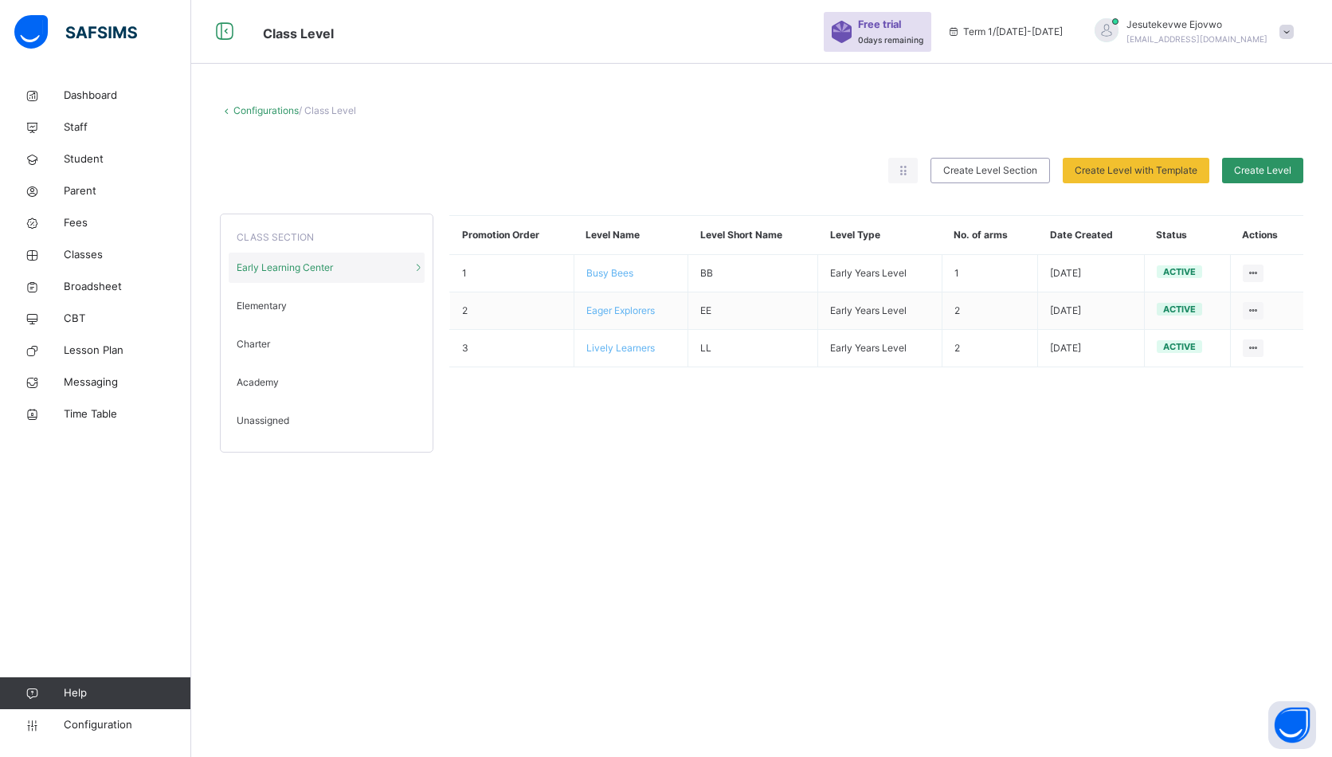
click at [618, 276] on span "Busy Bees" at bounding box center [609, 273] width 47 height 12
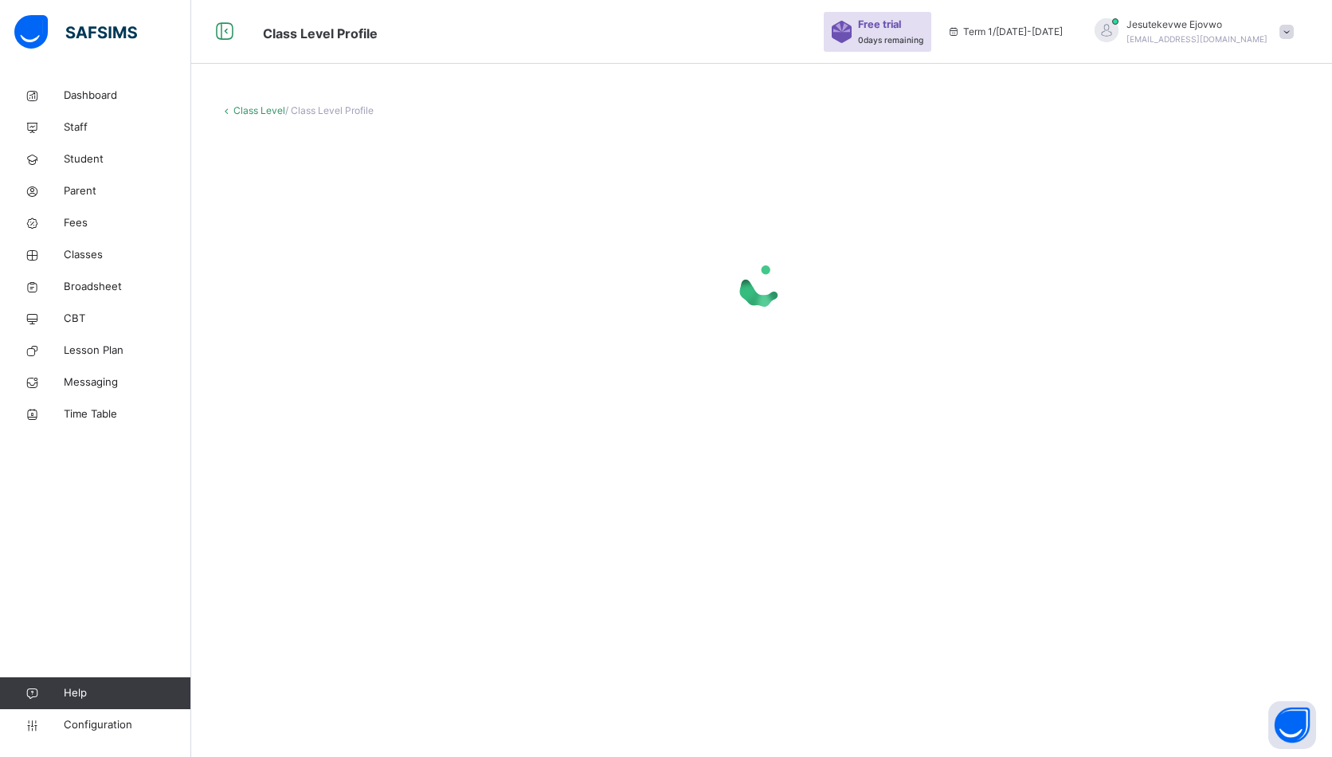
scroll to position [48, 0]
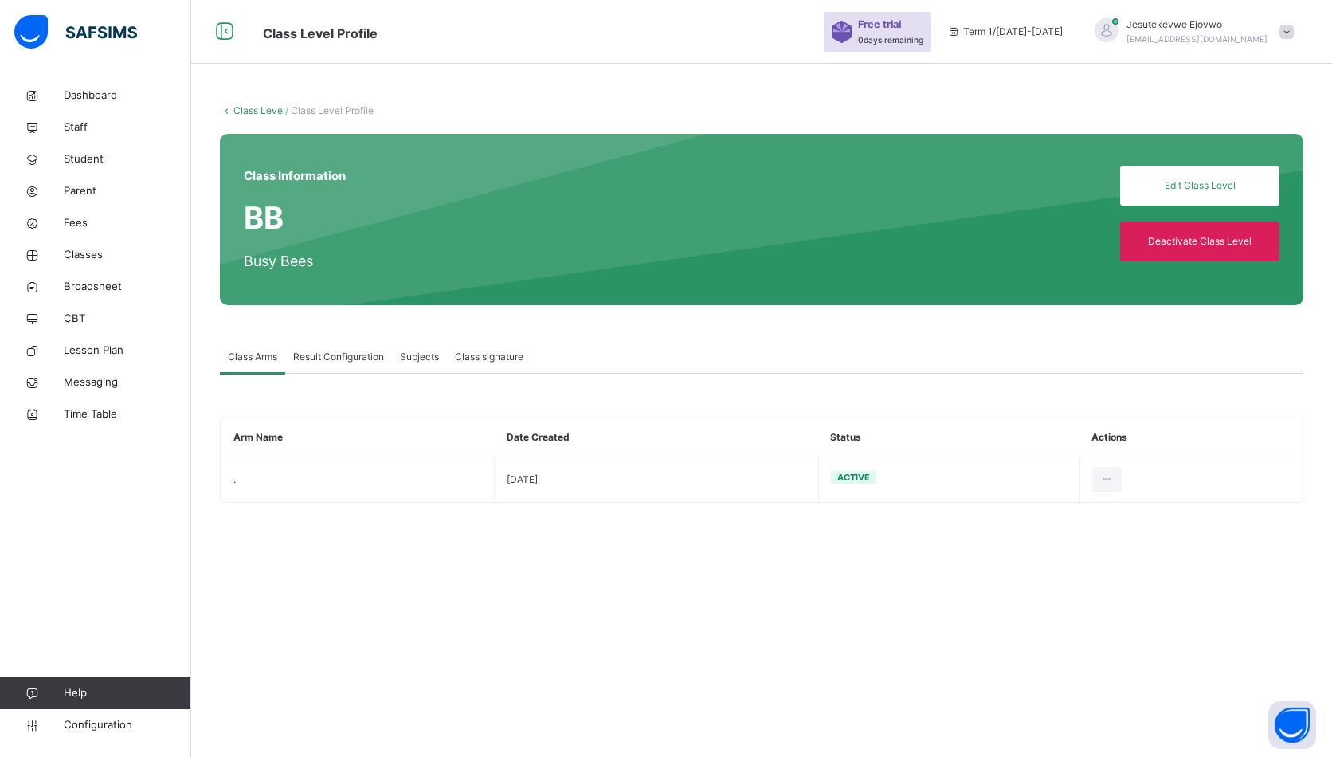
click at [422, 359] on span "Subjects" at bounding box center [419, 357] width 39 height 14
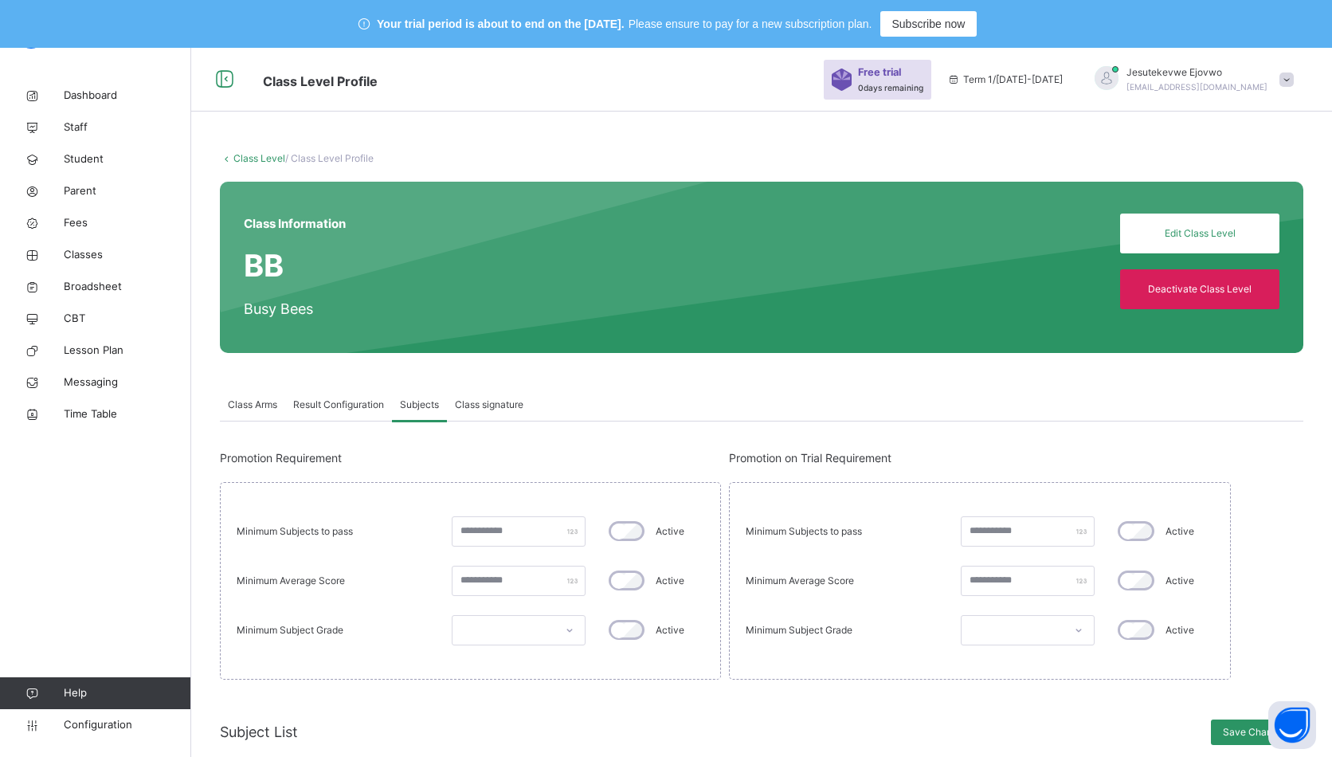
scroll to position [83, 0]
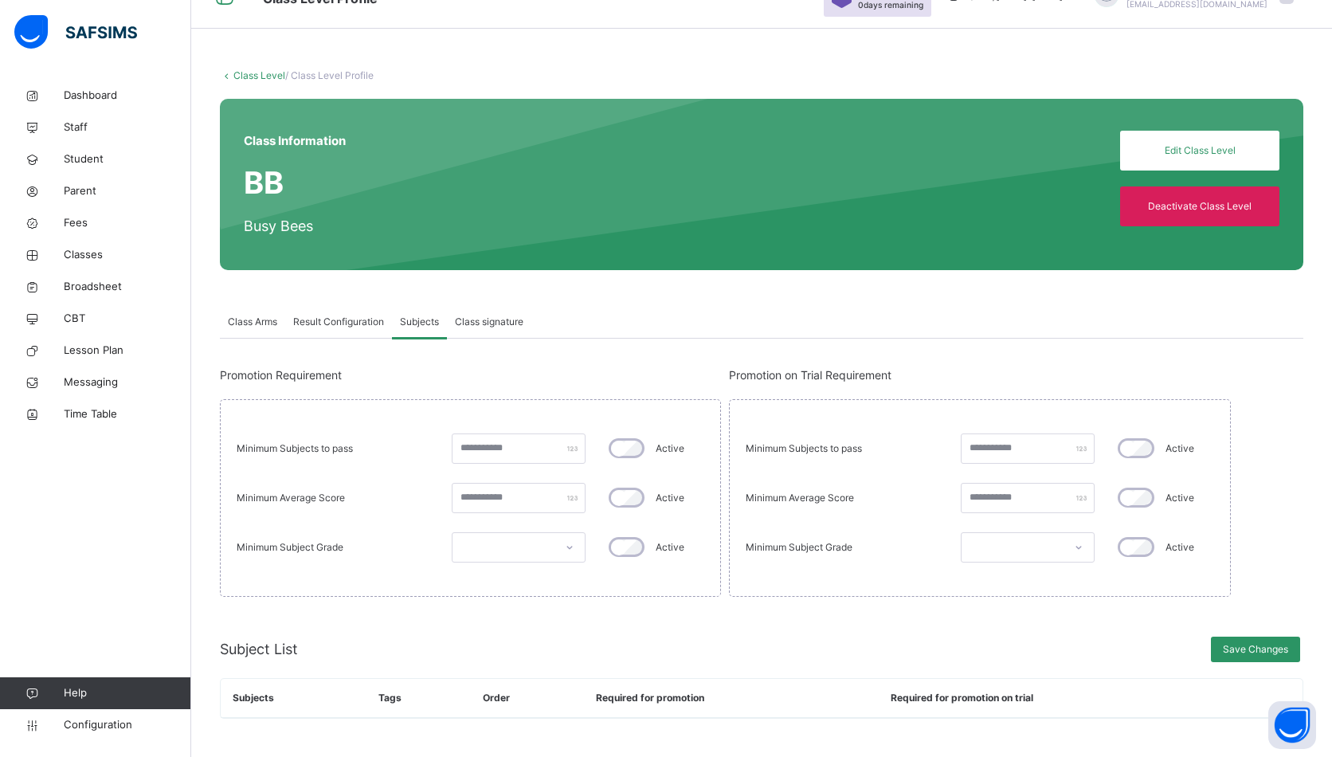
click at [346, 320] on span "Result Configuration" at bounding box center [338, 322] width 91 height 14
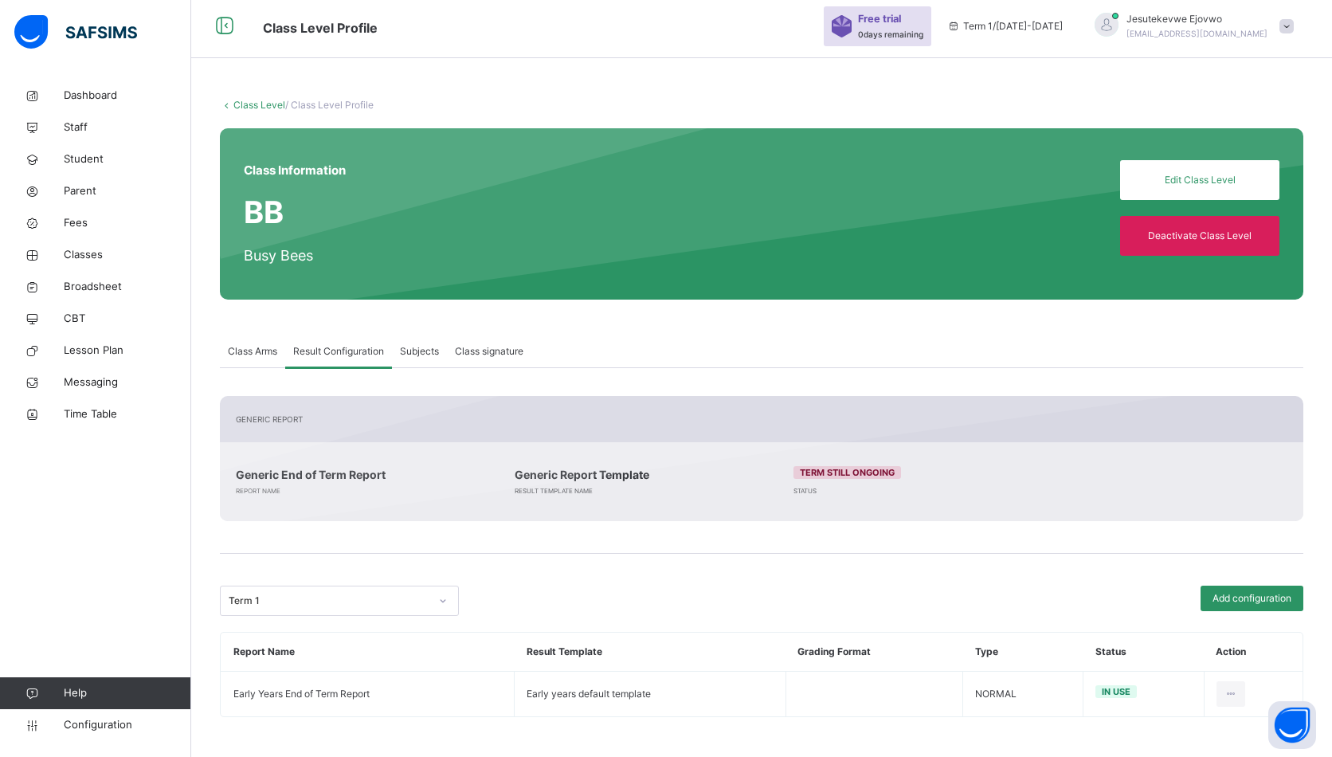
scroll to position [53, 0]
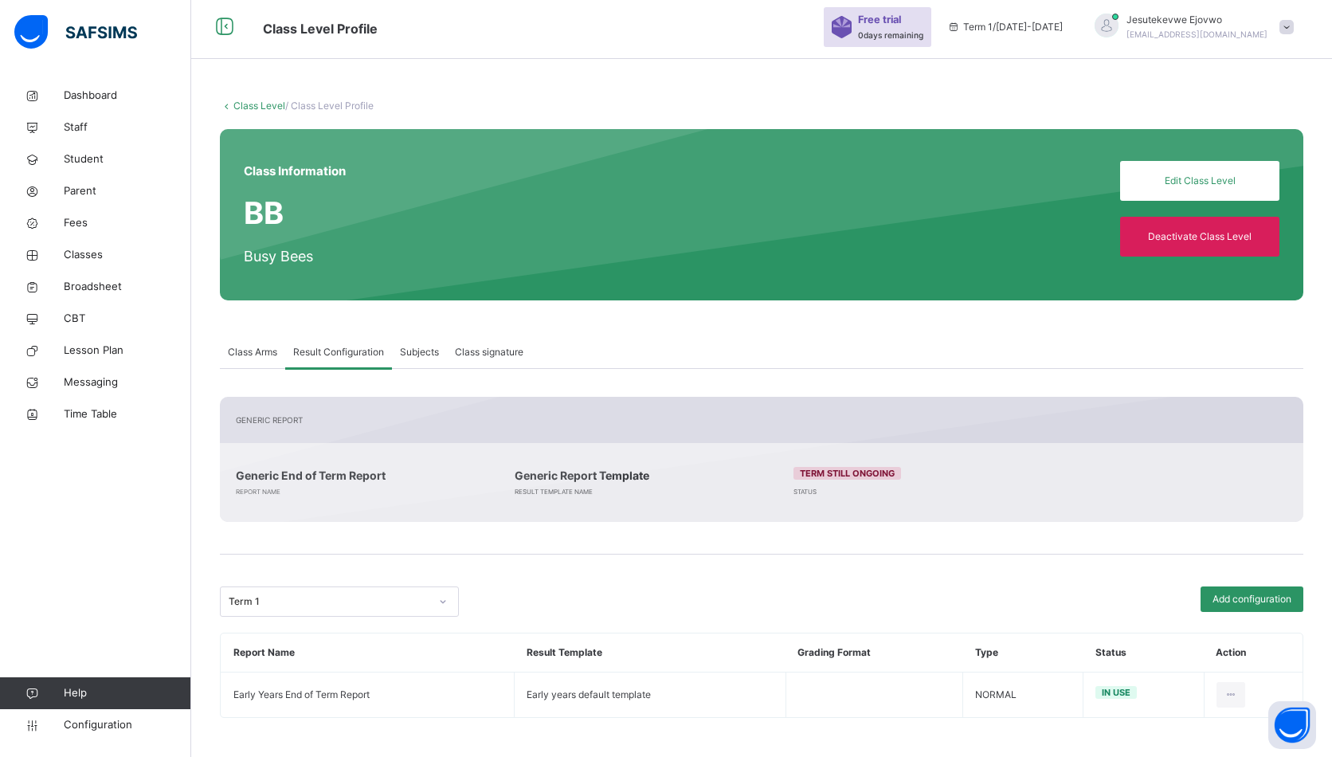
click at [259, 104] on link "Class Level" at bounding box center [259, 106] width 52 height 12
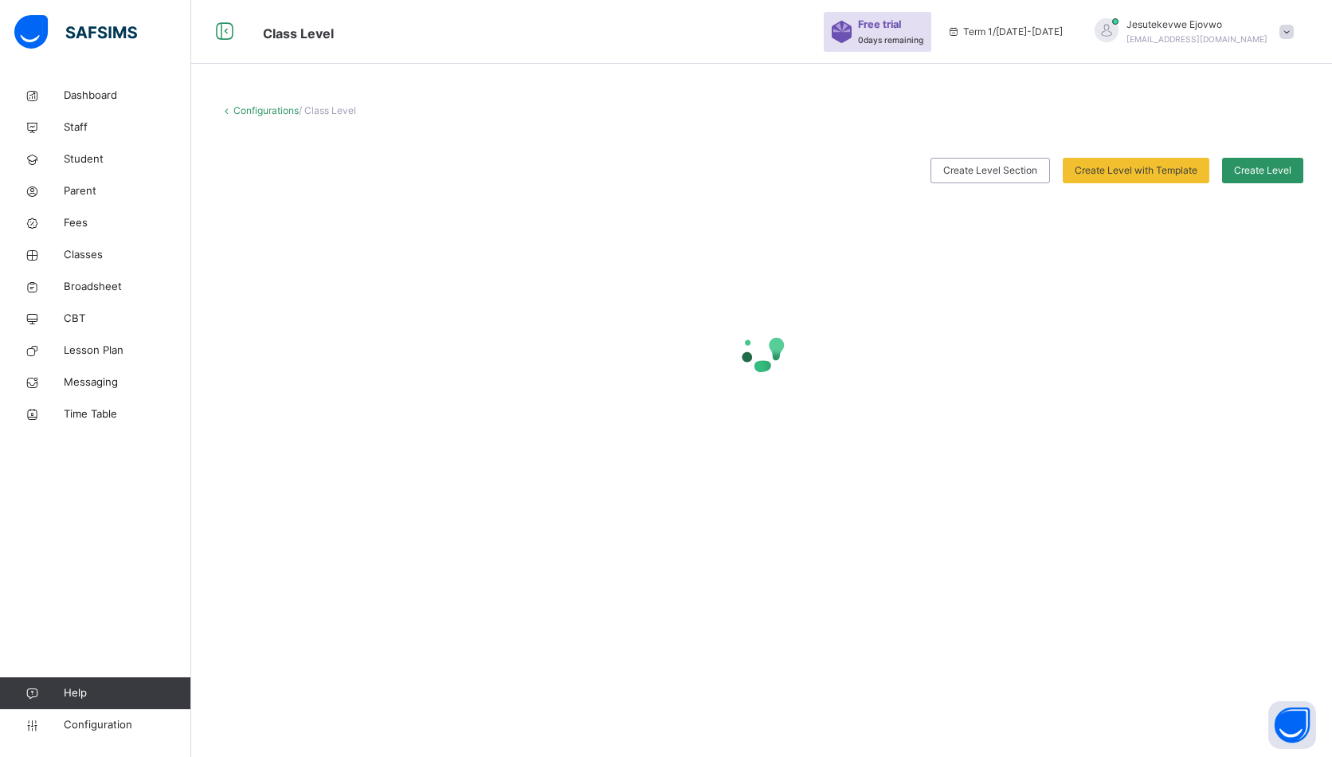
scroll to position [48, 0]
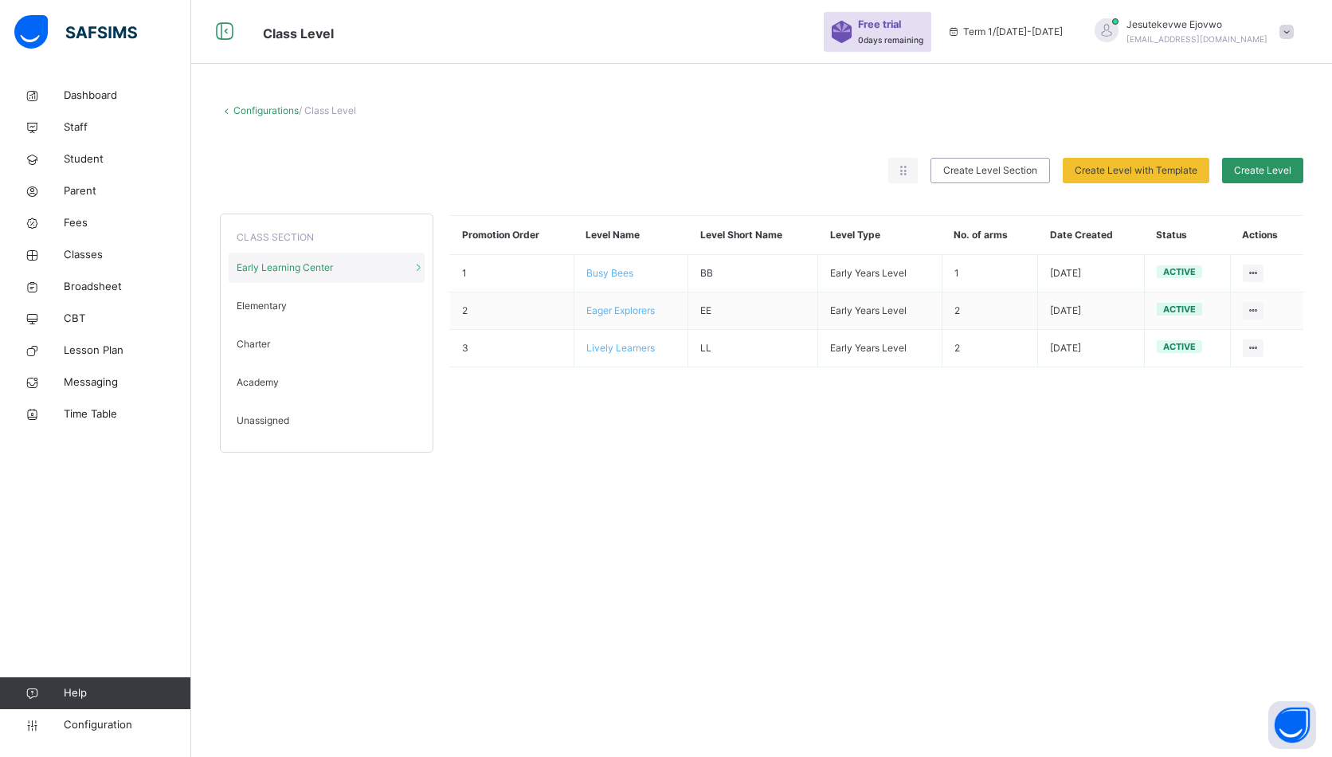
click at [292, 304] on div "Elementary" at bounding box center [327, 306] width 196 height 30
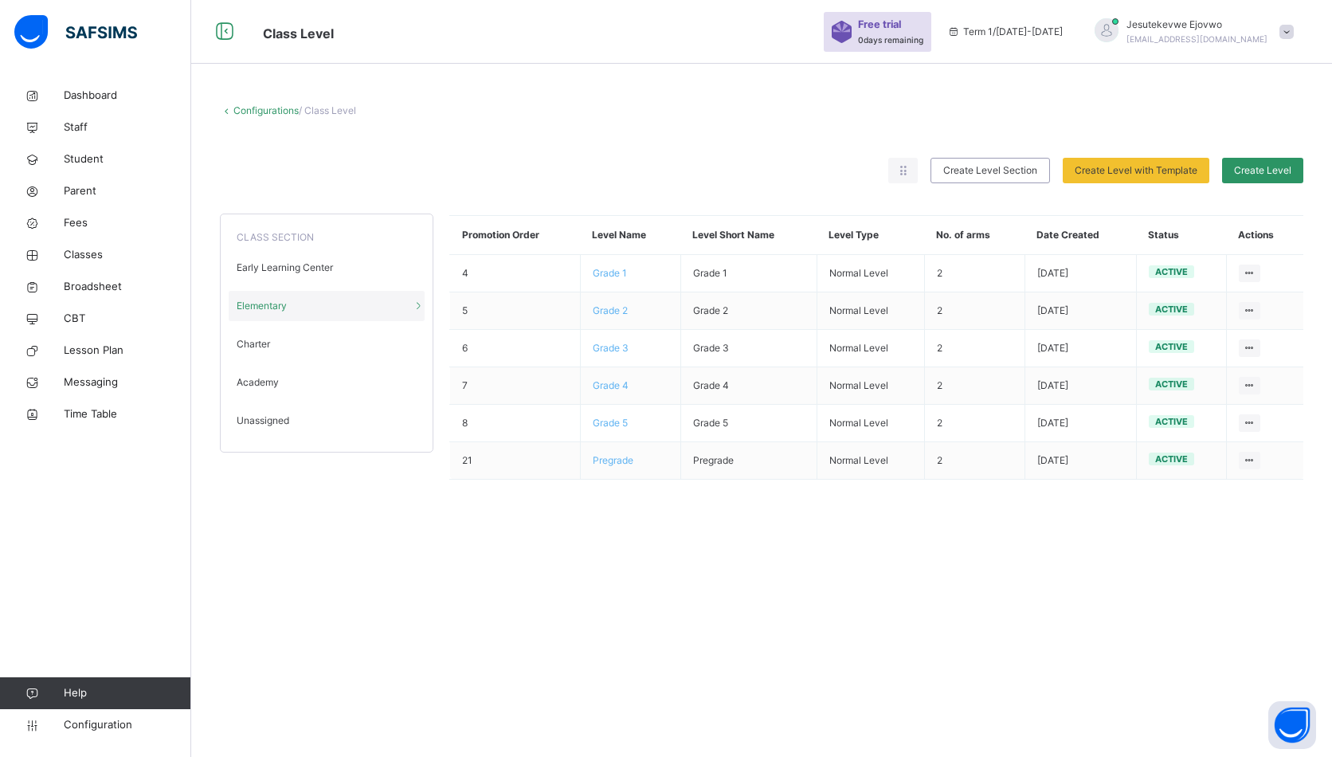
click at [616, 272] on span "Grade 1" at bounding box center [610, 273] width 34 height 12
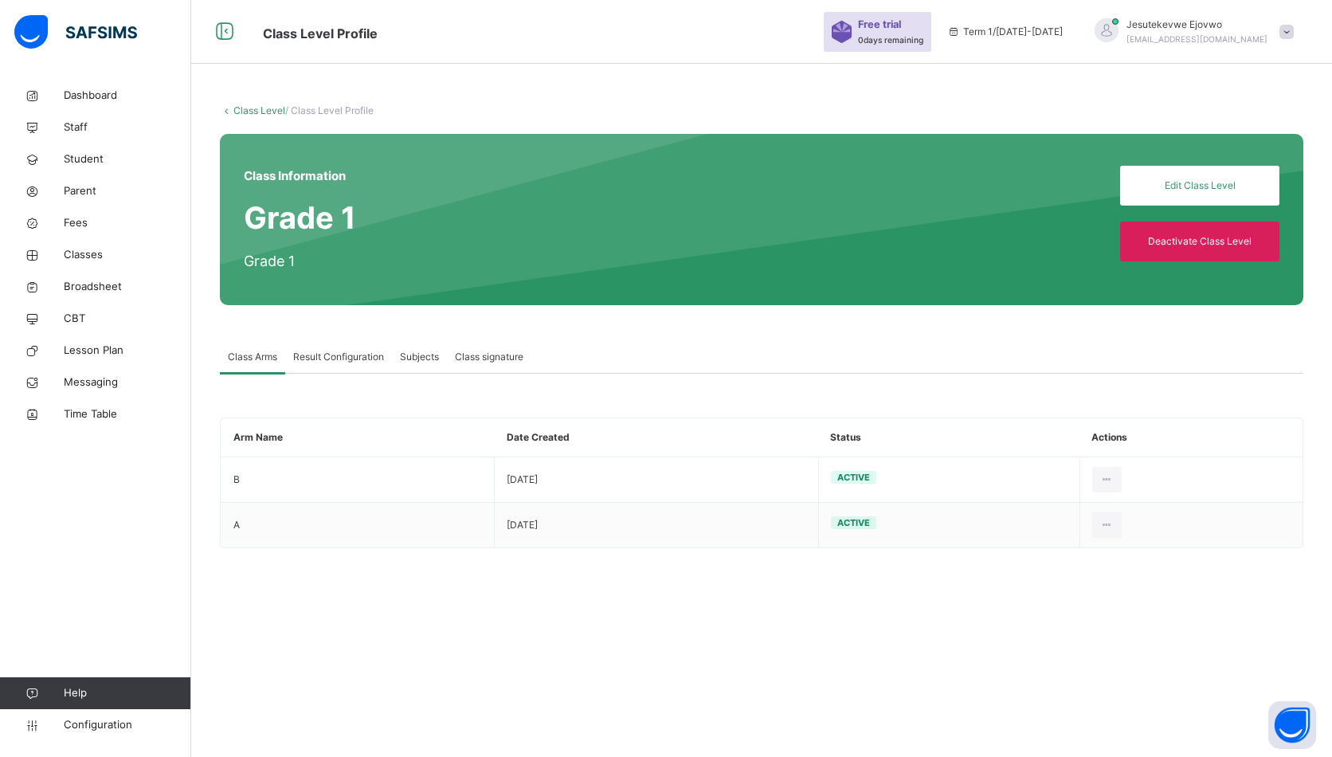
type input "*"
type input "**"
type input "*"
type input "**"
click at [421, 359] on span "Subjects" at bounding box center [419, 357] width 39 height 14
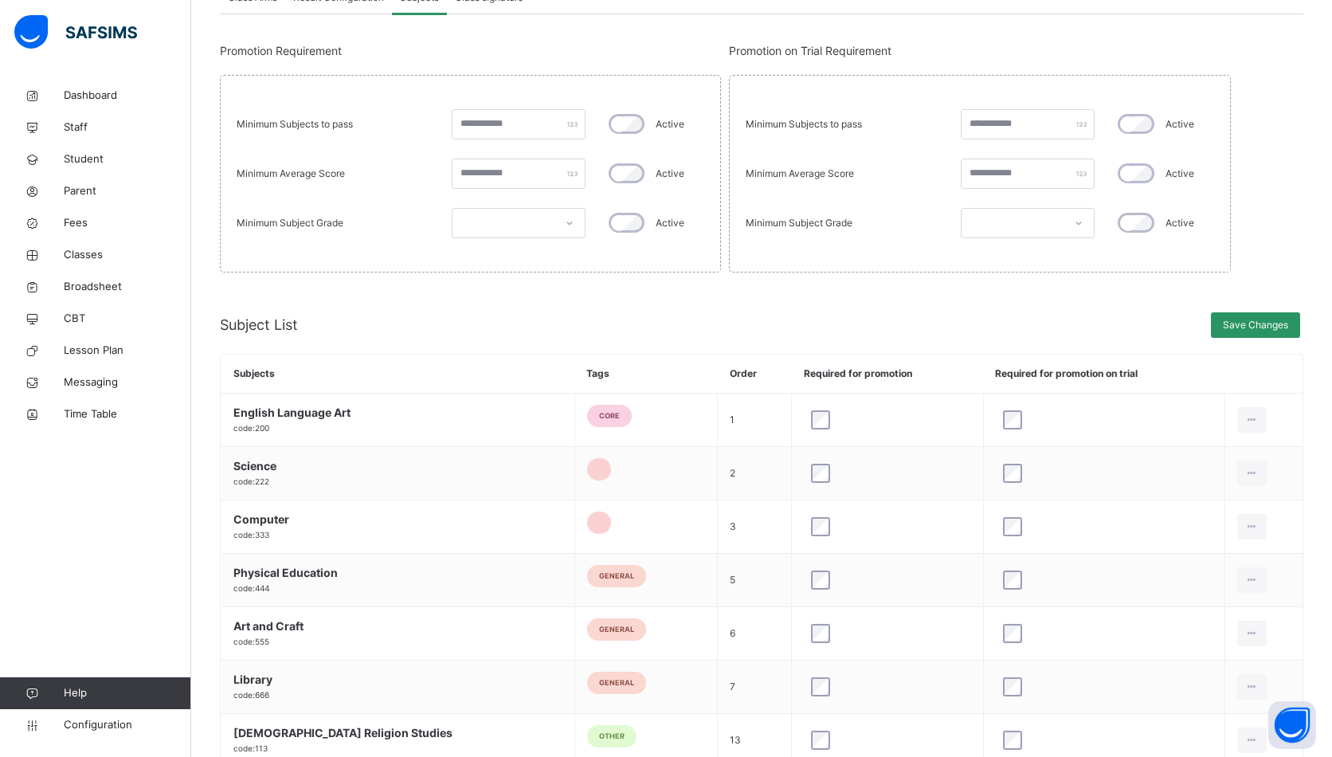
scroll to position [584, 0]
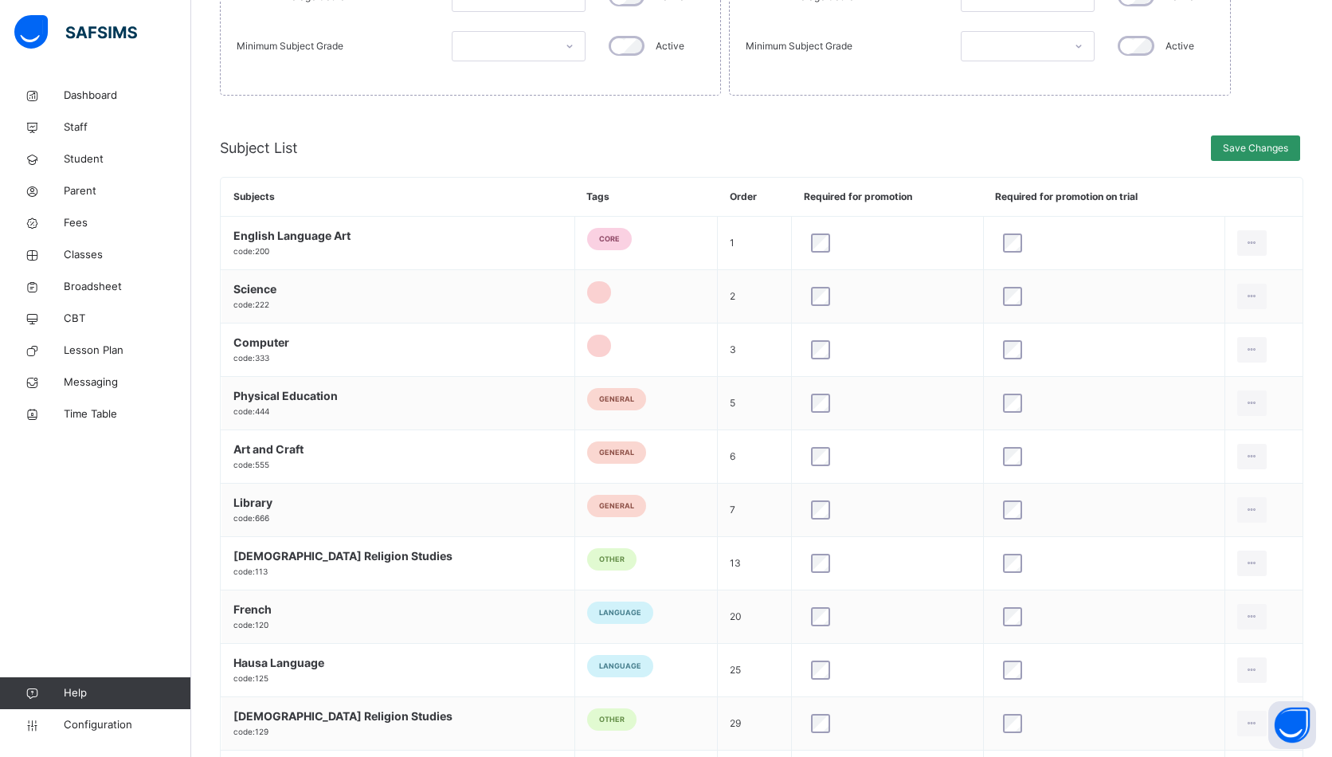
click at [718, 240] on td "1" at bounding box center [755, 242] width 74 height 53
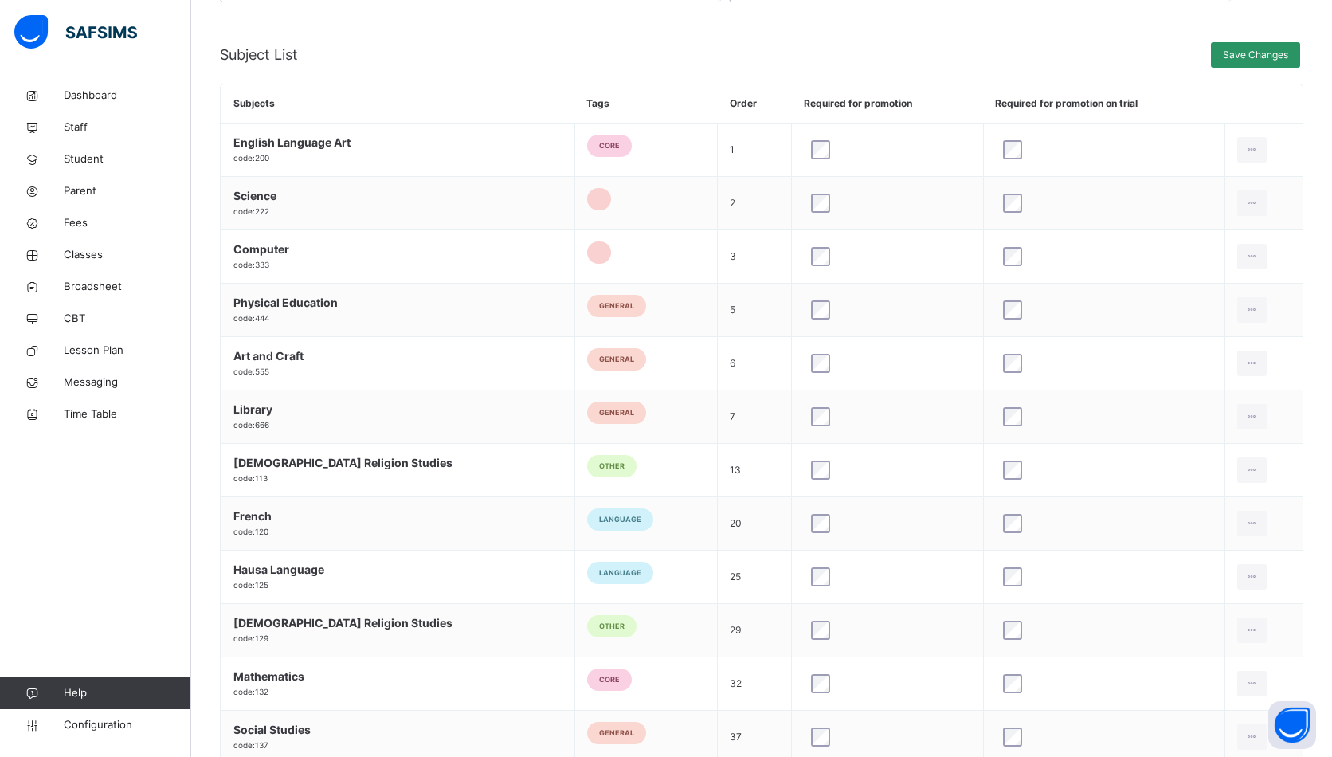
scroll to position [722, 0]
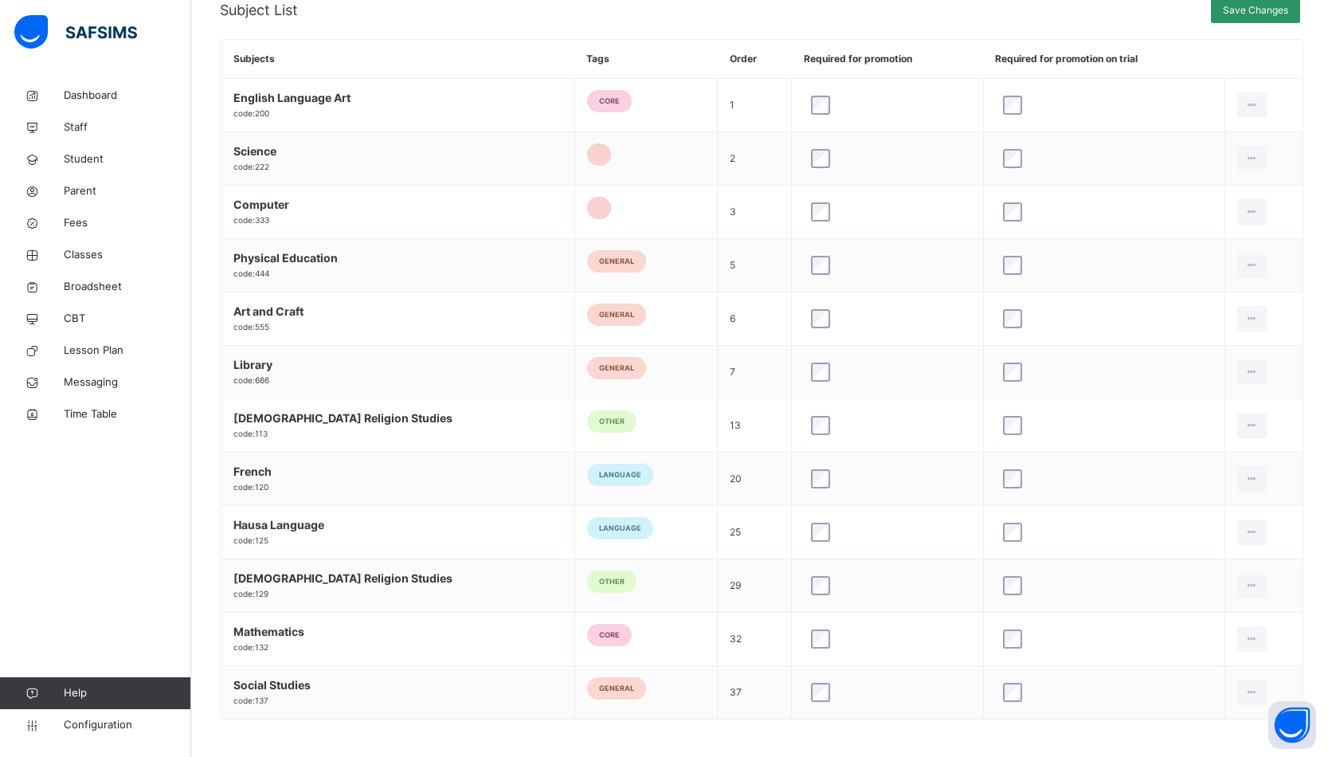
click at [1247, 635] on div at bounding box center [1251, 638] width 29 height 25
click at [0, 0] on div "Subject Configuration" at bounding box center [0, 0] width 0 height 0
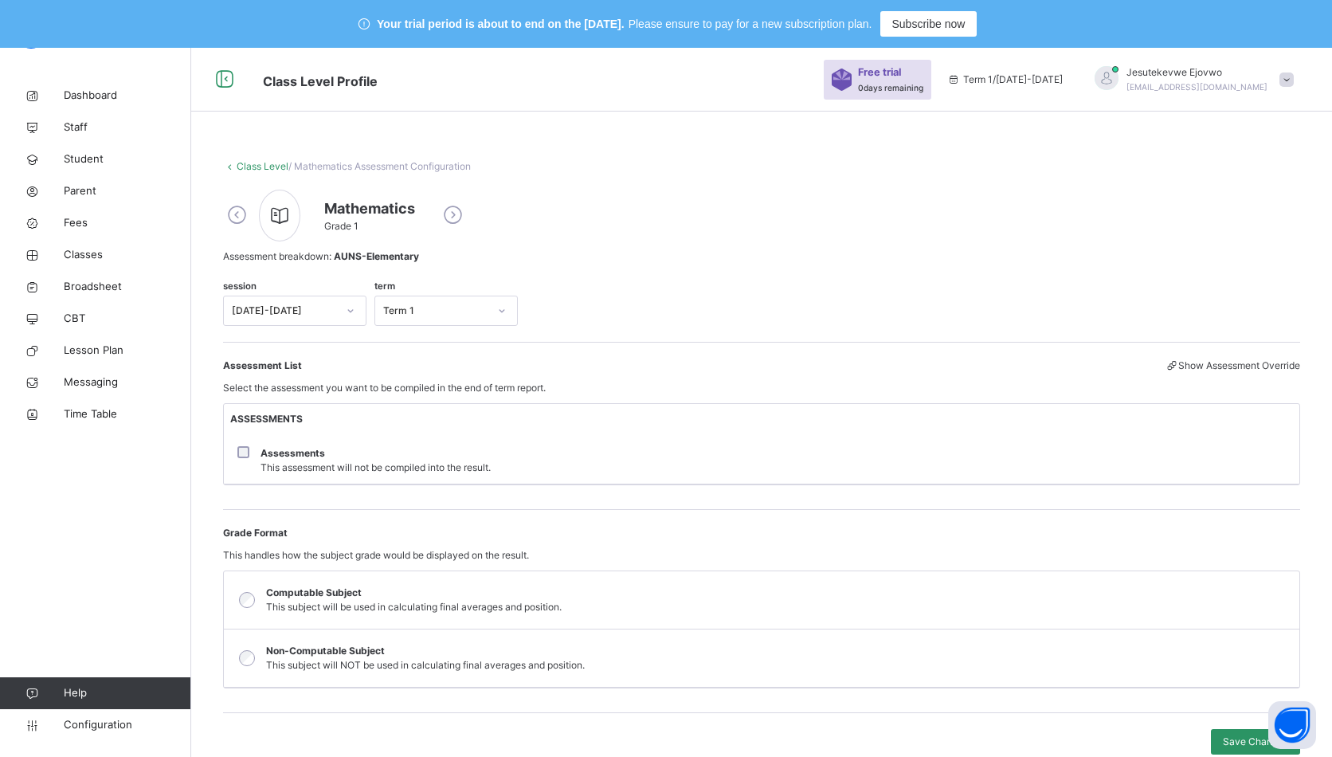
scroll to position [48, 0]
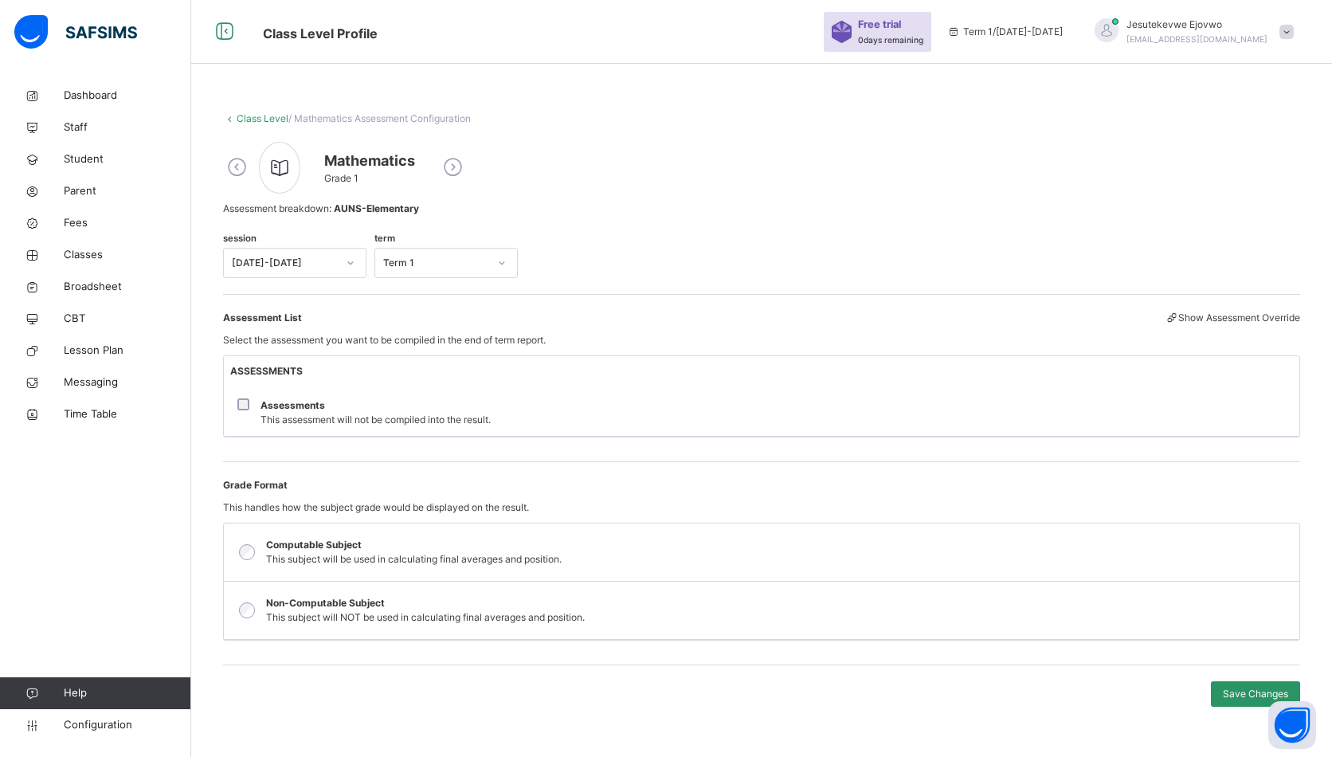
click at [233, 168] on icon at bounding box center [237, 167] width 28 height 24
click at [243, 114] on link "Class Level" at bounding box center [263, 118] width 52 height 12
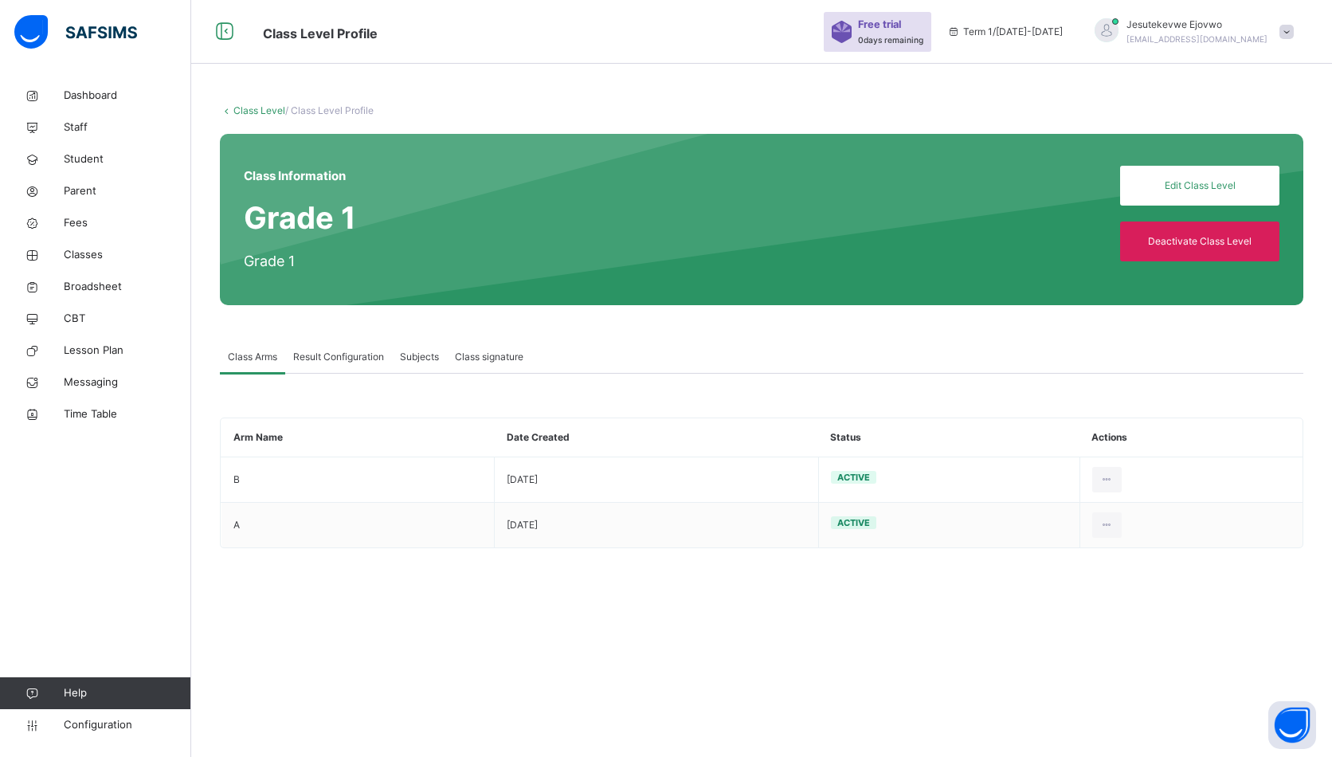
click at [433, 360] on span "Subjects" at bounding box center [419, 357] width 39 height 14
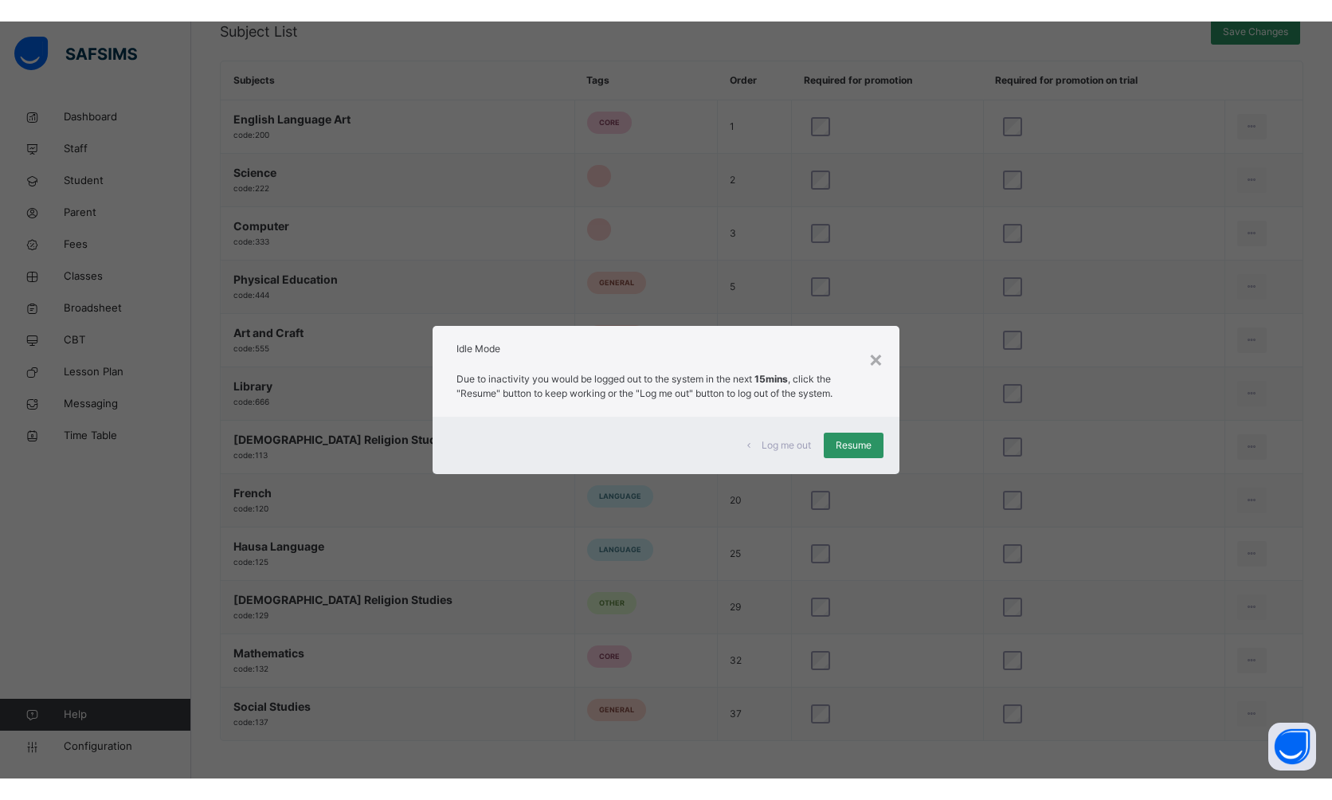
scroll to position [680, 0]
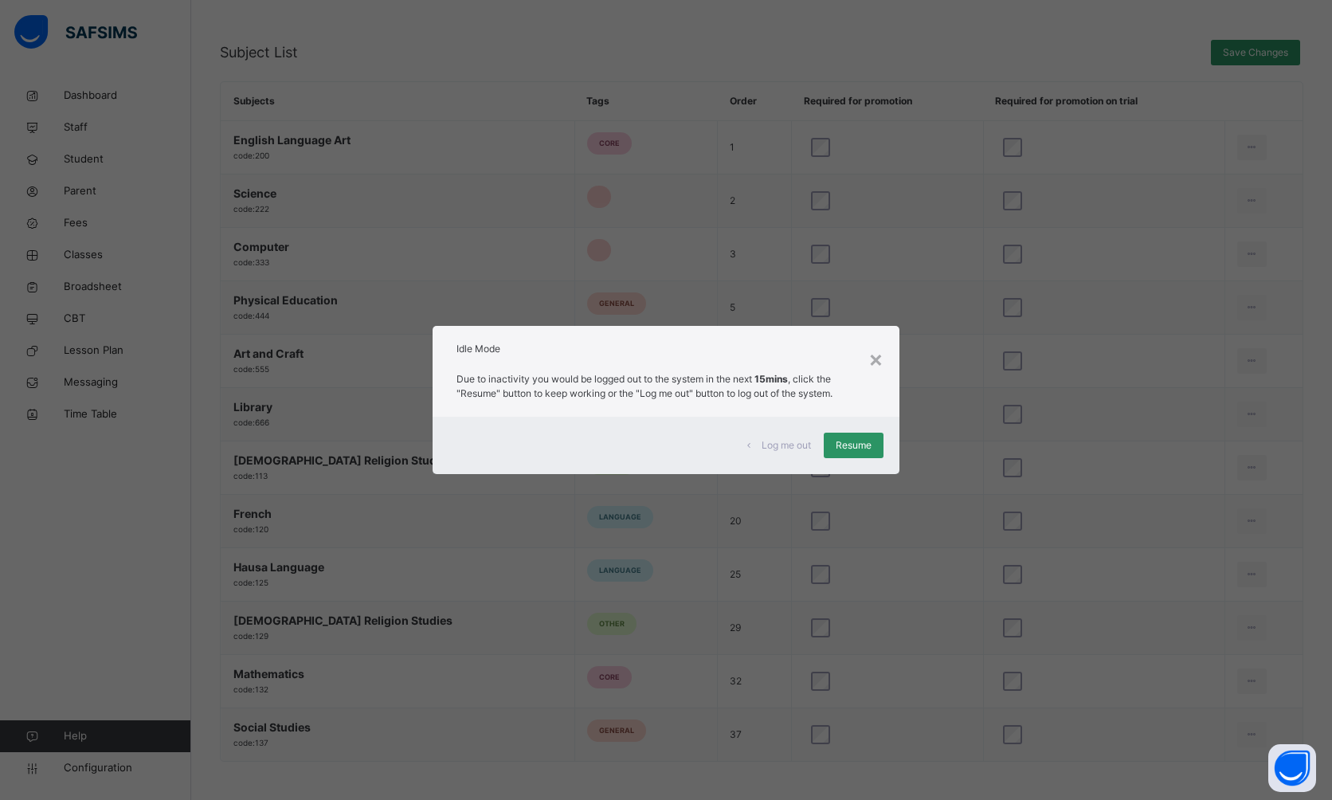
click at [849, 441] on span "Resume" at bounding box center [854, 445] width 36 height 14
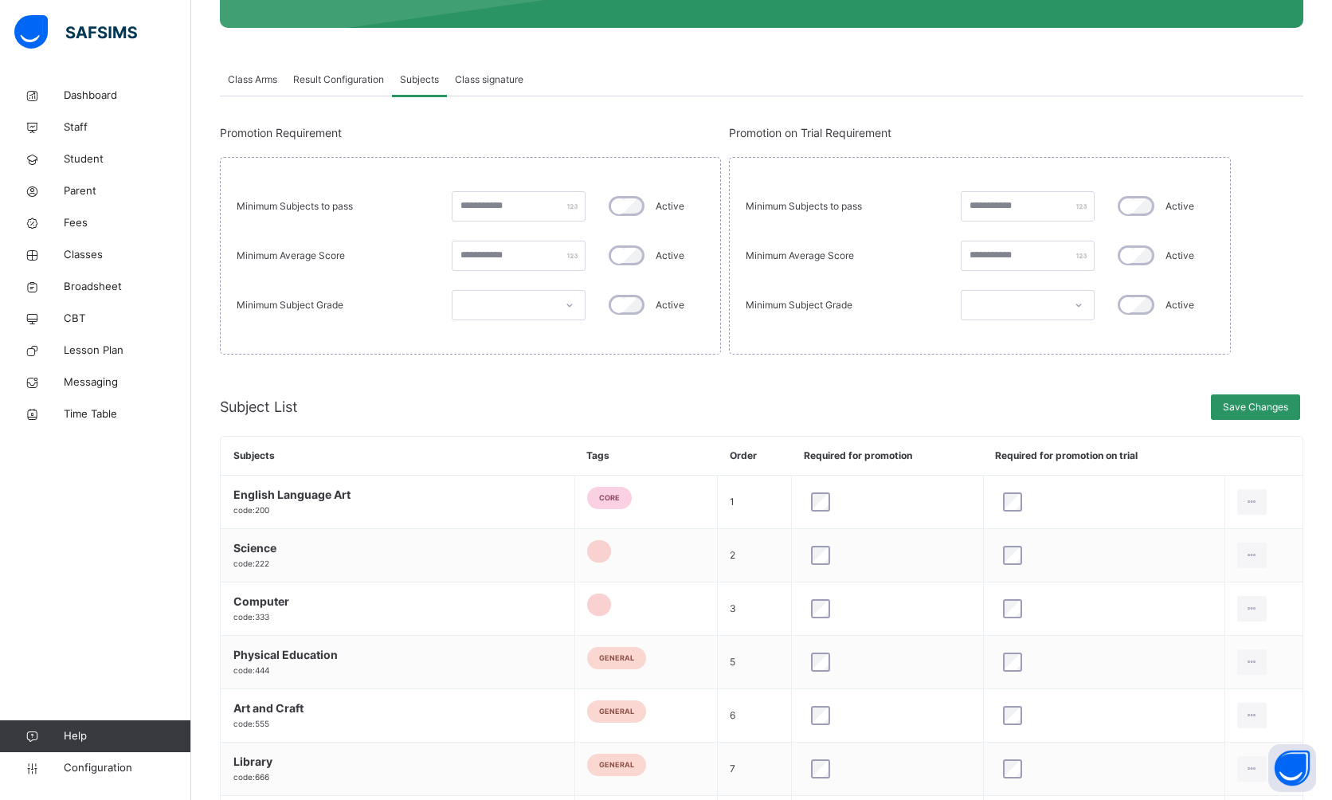
scroll to position [0, 0]
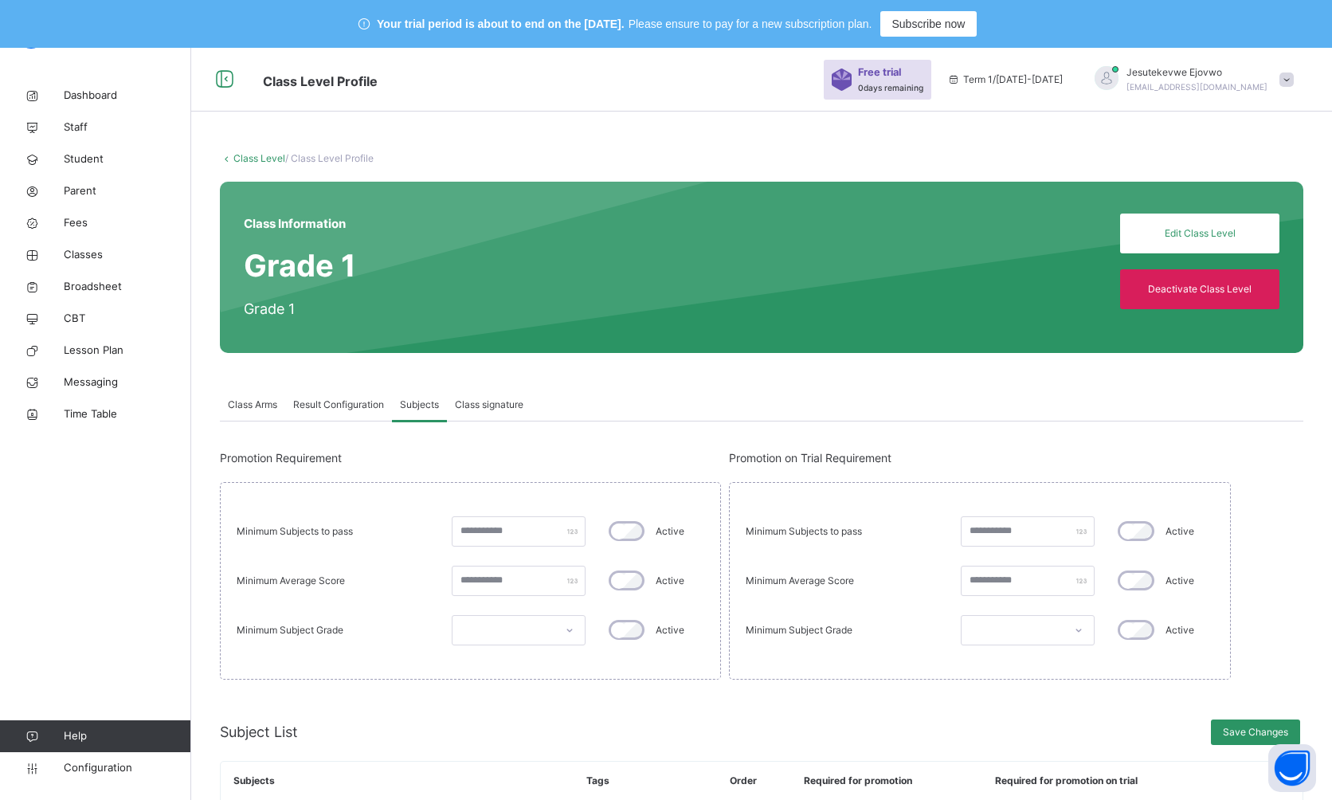
click at [923, 83] on span "0 days remaining" at bounding box center [890, 88] width 65 height 10
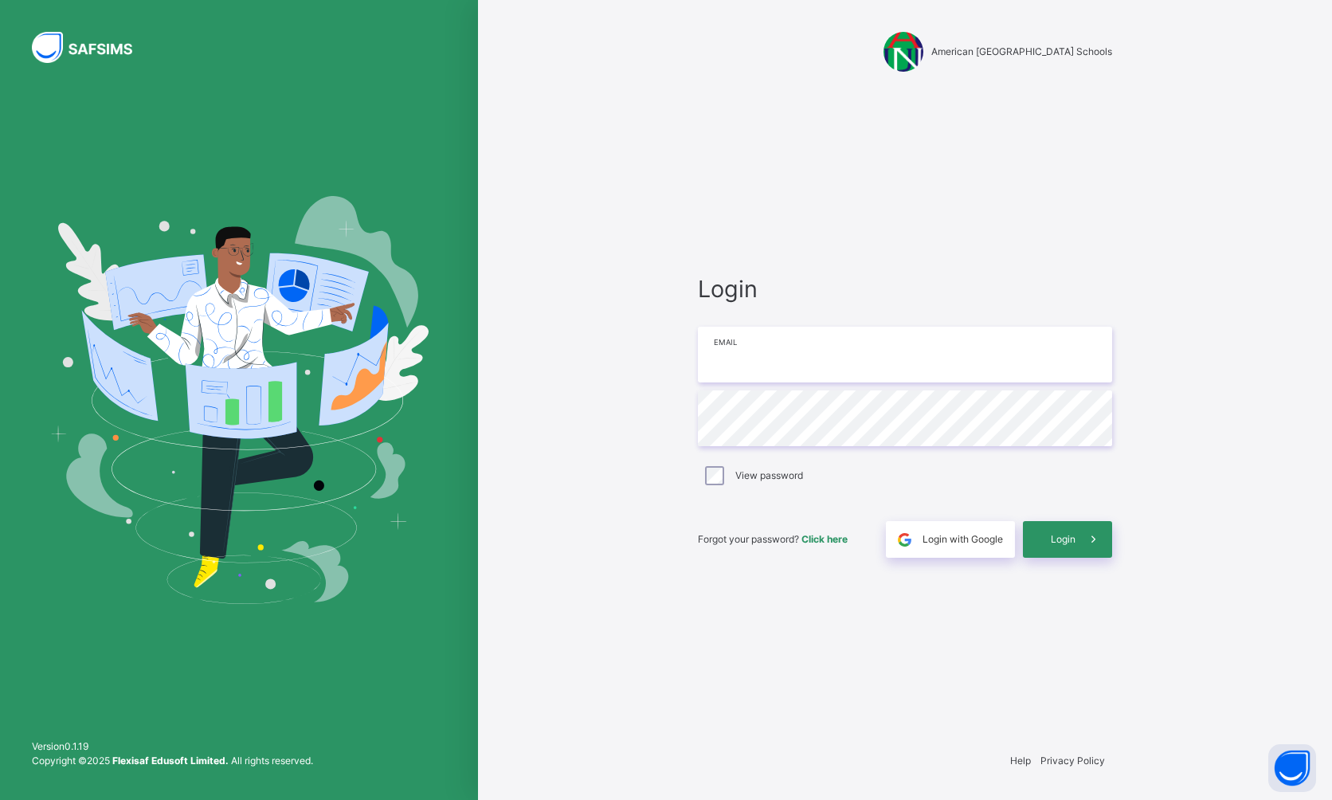
type input "**********"
